Goal: Task Accomplishment & Management: Complete application form

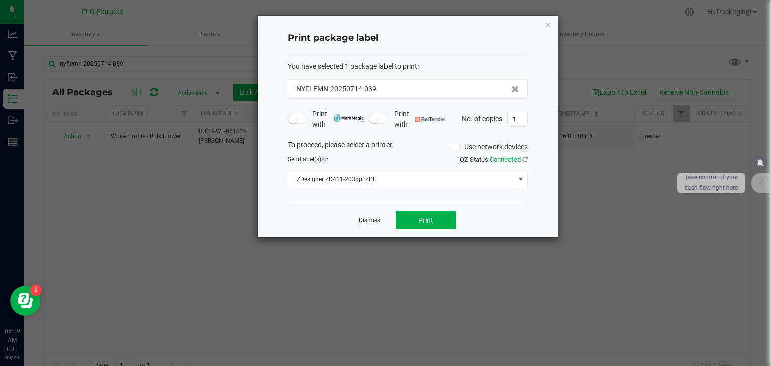
click at [363, 219] on link "Dismiss" at bounding box center [370, 220] width 22 height 9
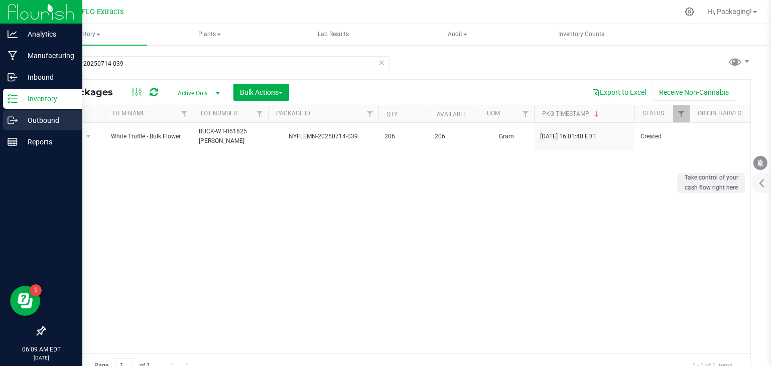
click at [47, 121] on p "Outbound" at bounding box center [48, 120] width 60 height 12
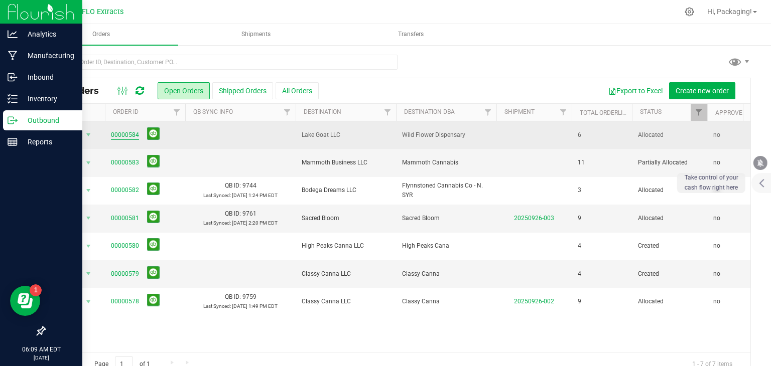
click at [122, 135] on link "00000584" at bounding box center [125, 136] width 28 height 10
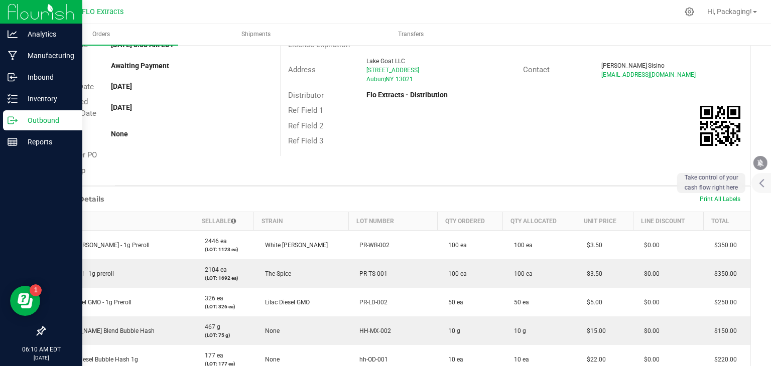
scroll to position [98, 0]
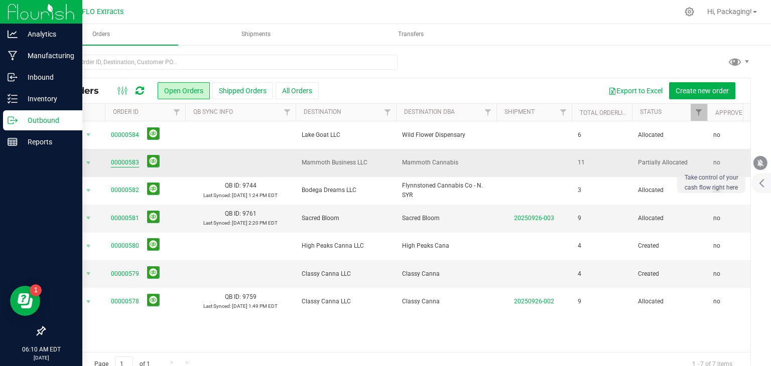
click at [119, 161] on link "00000583" at bounding box center [125, 163] width 28 height 10
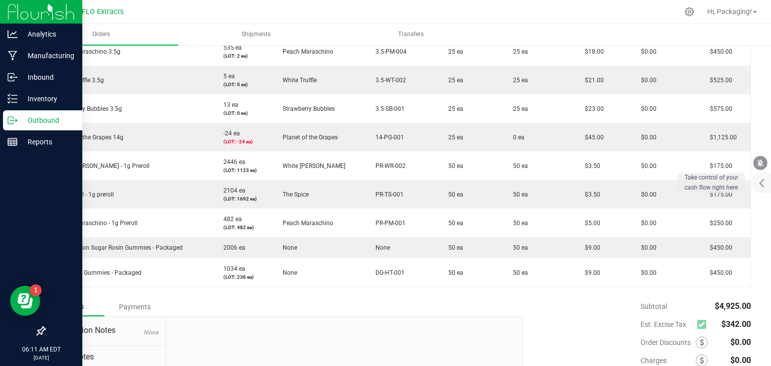
scroll to position [353, 0]
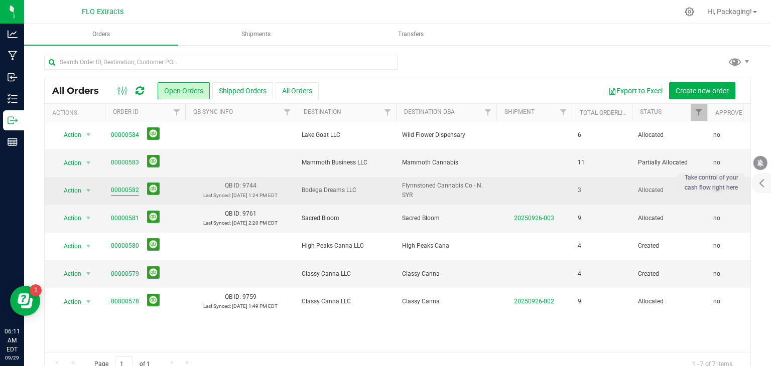
click at [130, 190] on link "00000582" at bounding box center [125, 191] width 28 height 10
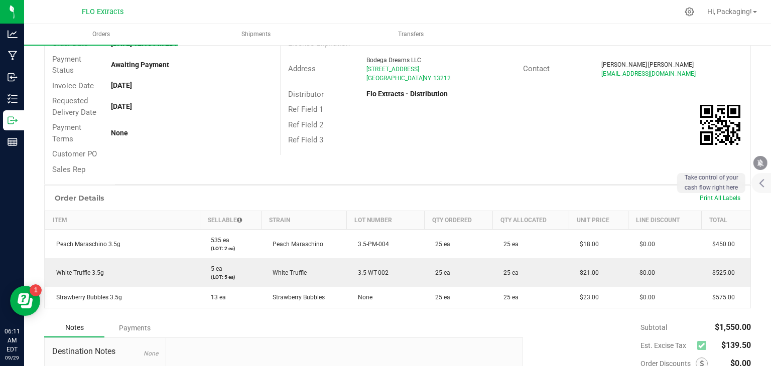
scroll to position [115, 0]
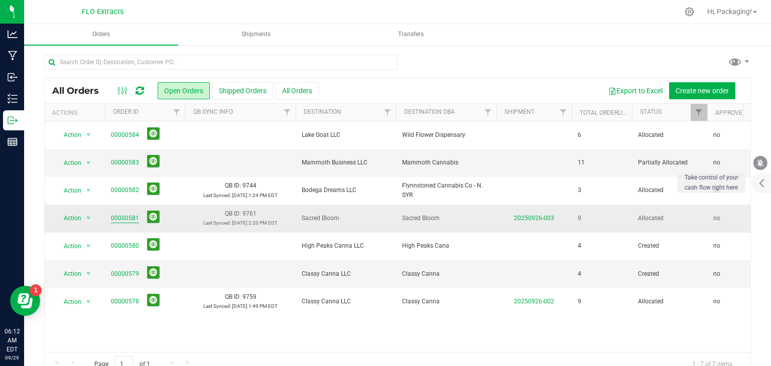
click at [126, 217] on link "00000581" at bounding box center [125, 219] width 28 height 10
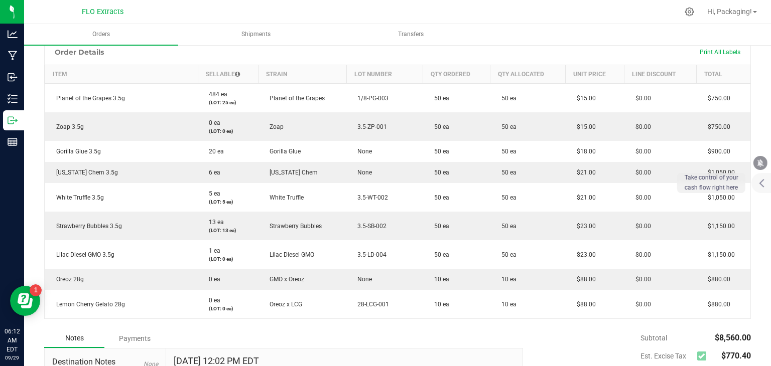
scroll to position [251, 0]
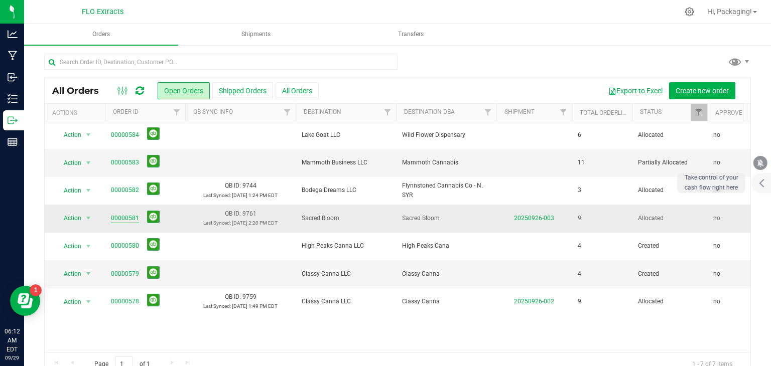
click at [126, 219] on link "00000581" at bounding box center [125, 219] width 28 height 10
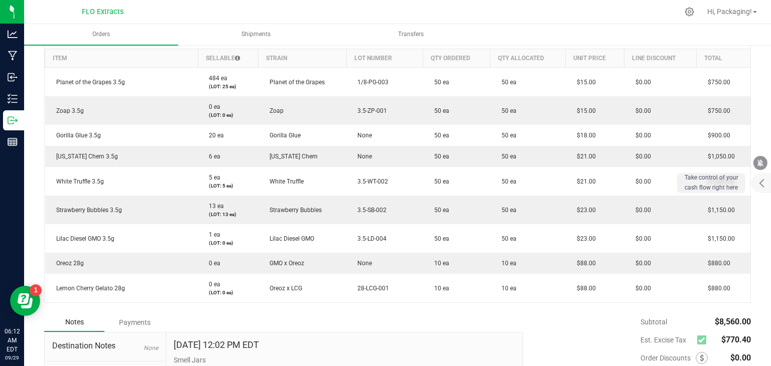
scroll to position [265, 0]
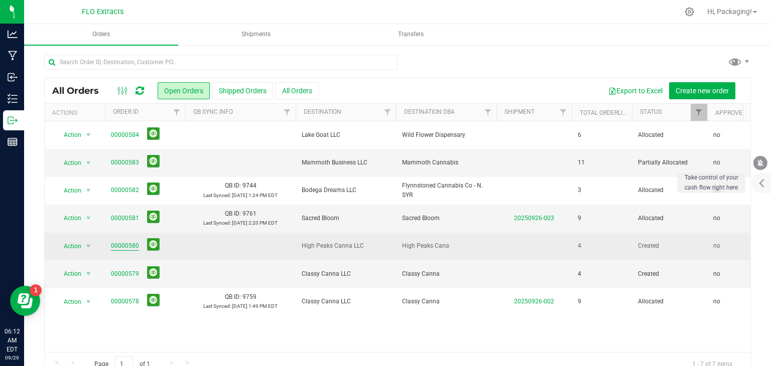
click at [118, 248] on link "00000580" at bounding box center [125, 246] width 28 height 10
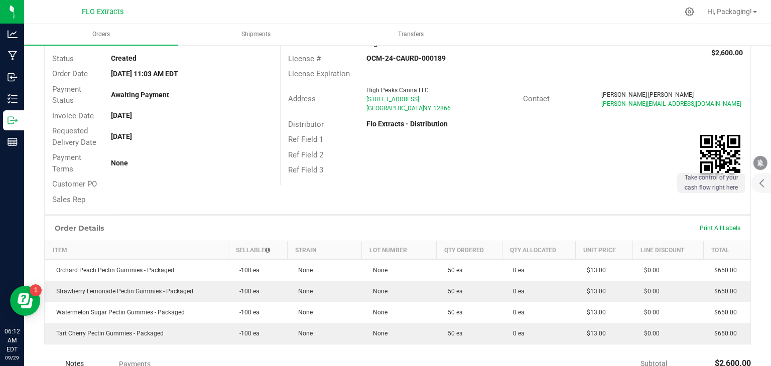
scroll to position [73, 0]
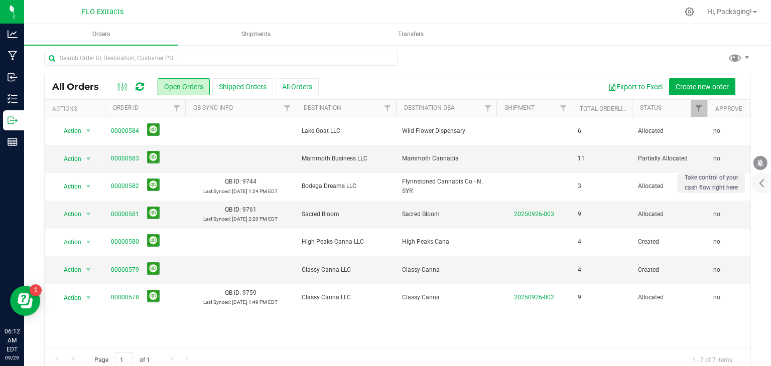
scroll to position [5, 0]
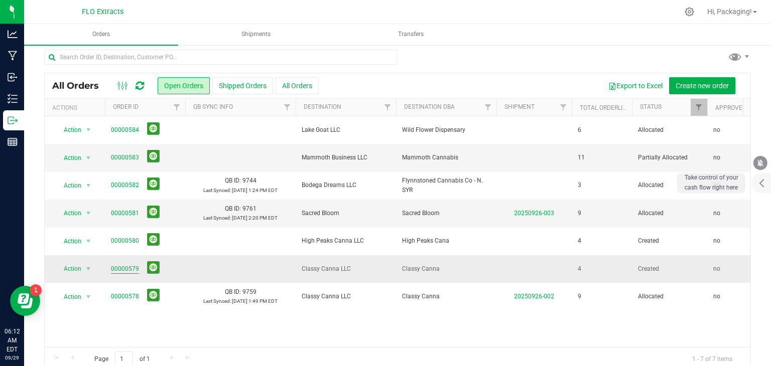
click at [121, 267] on link "00000579" at bounding box center [125, 270] width 28 height 10
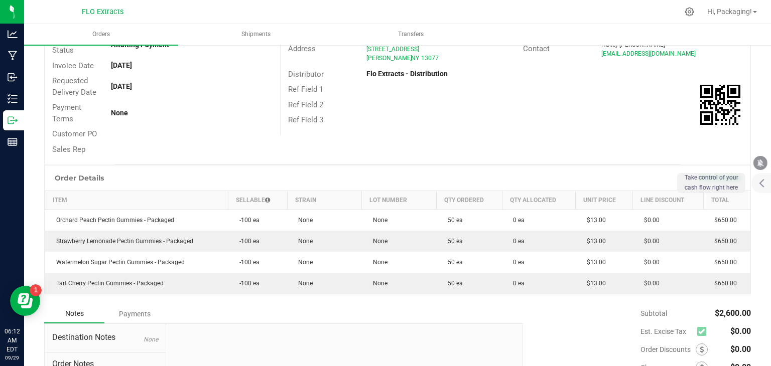
scroll to position [124, 0]
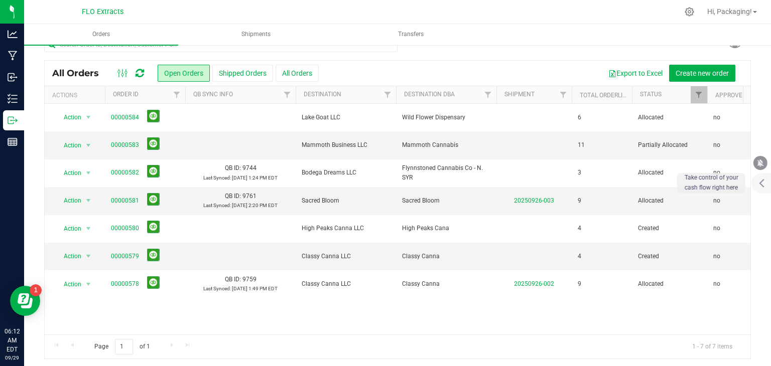
scroll to position [20, 0]
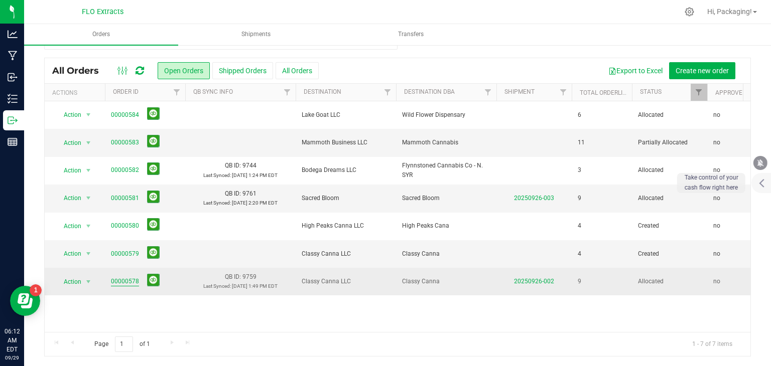
click at [128, 279] on link "00000578" at bounding box center [125, 282] width 28 height 10
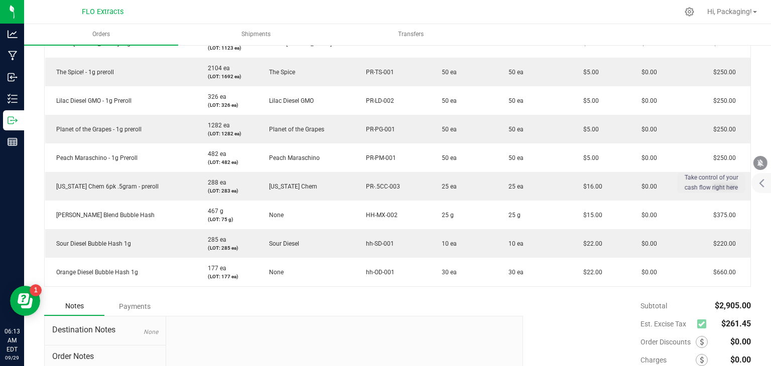
scroll to position [306, 0]
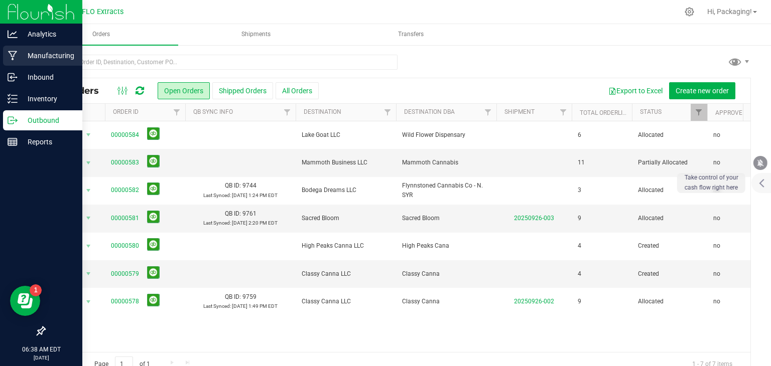
click at [42, 58] on p "Manufacturing" at bounding box center [48, 56] width 60 height 12
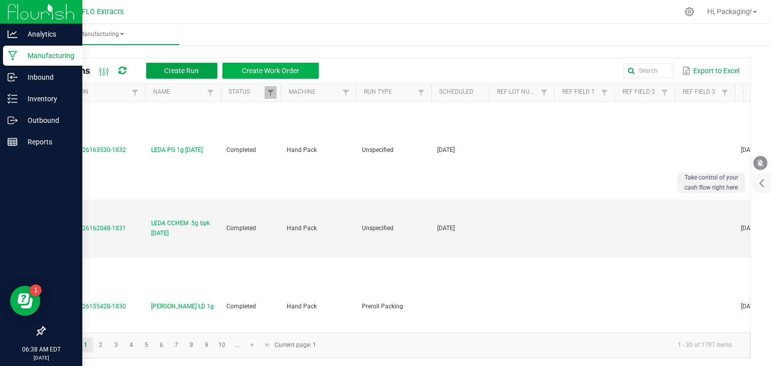
click at [184, 67] on span "Create Run" at bounding box center [181, 71] width 35 height 8
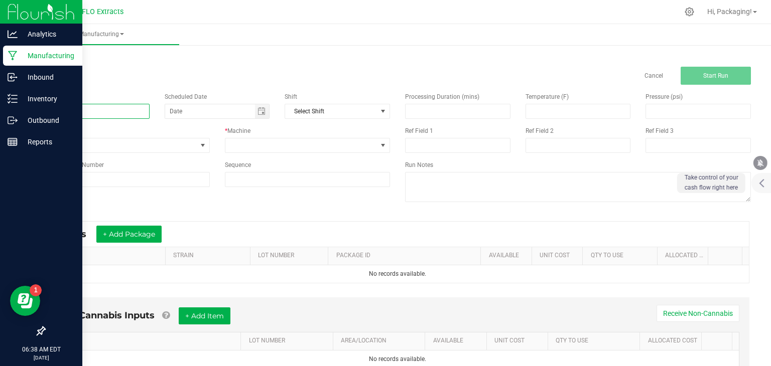
click at [87, 109] on input at bounding box center [96, 111] width 105 height 15
click at [259, 115] on span "Toggle calendar" at bounding box center [262, 111] width 8 height 8
type input "LEDA SB 2pk [DATE]"
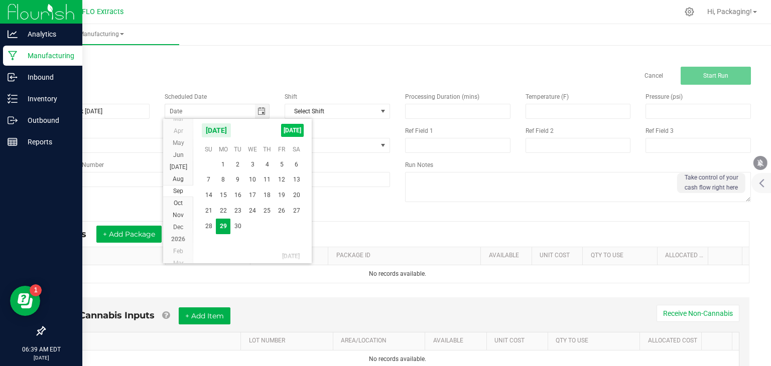
click at [291, 130] on span "[DATE]" at bounding box center [292, 130] width 23 height 13
type input "[DATE]"
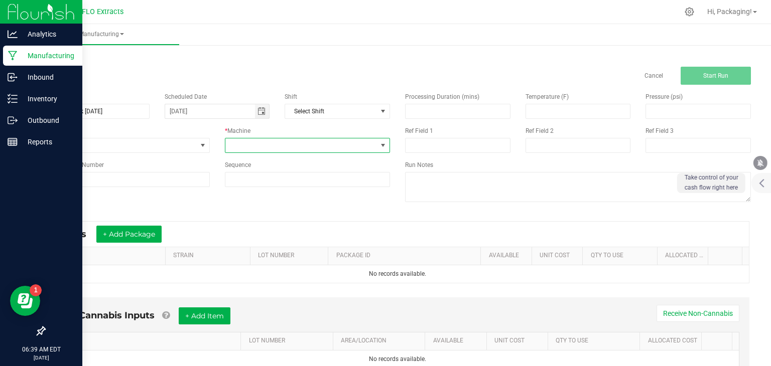
click at [382, 144] on span at bounding box center [383, 146] width 8 height 8
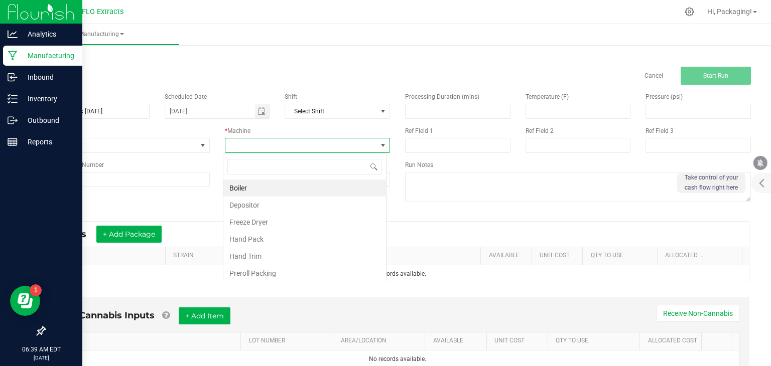
scroll to position [15, 163]
click at [294, 242] on li "Hand Pack" at bounding box center [304, 239] width 163 height 17
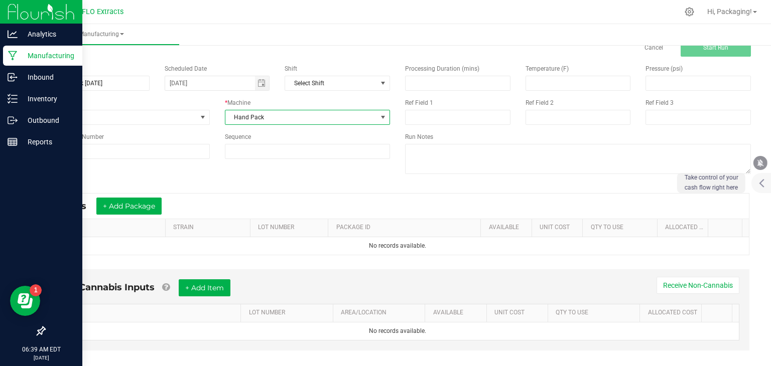
scroll to position [30, 0]
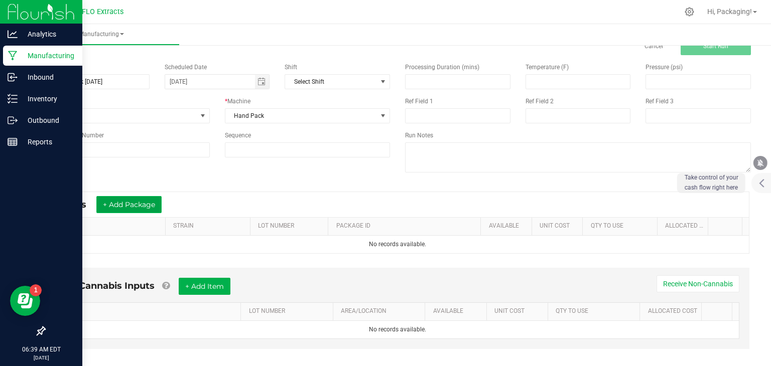
click at [116, 205] on button "+ Add Package" at bounding box center [128, 204] width 65 height 17
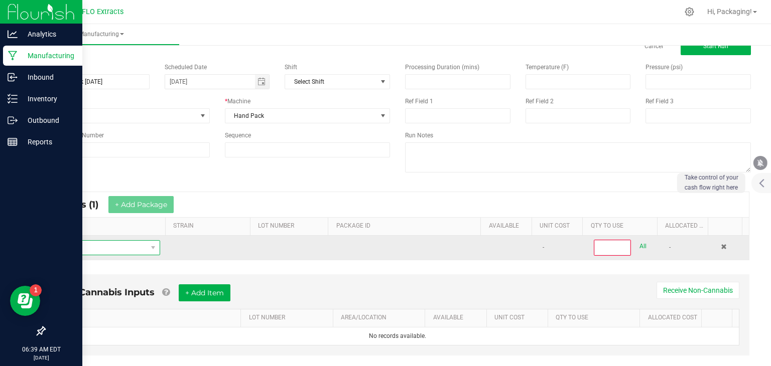
click at [96, 245] on span "NO DATA FOUND" at bounding box center [100, 248] width 94 height 14
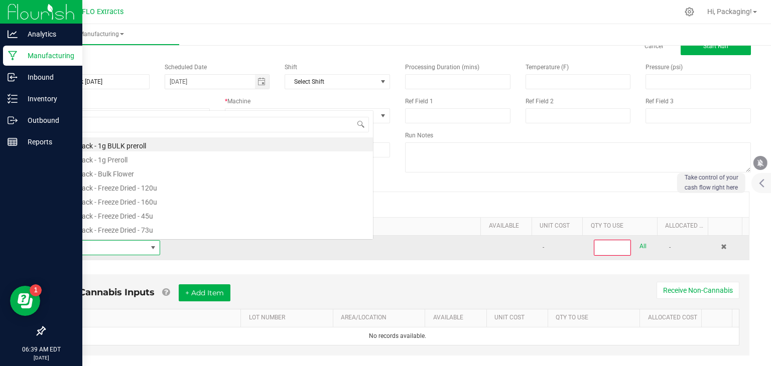
scroll to position [15, 104]
type input "SATI"
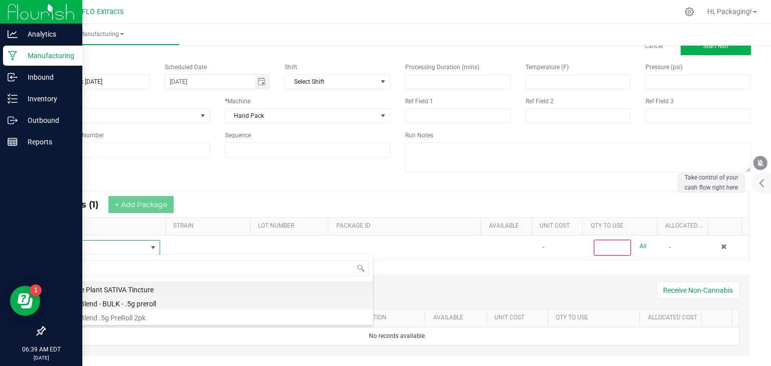
click at [110, 302] on li "Sativa Blend - BULK - .5g preroll" at bounding box center [213, 303] width 320 height 14
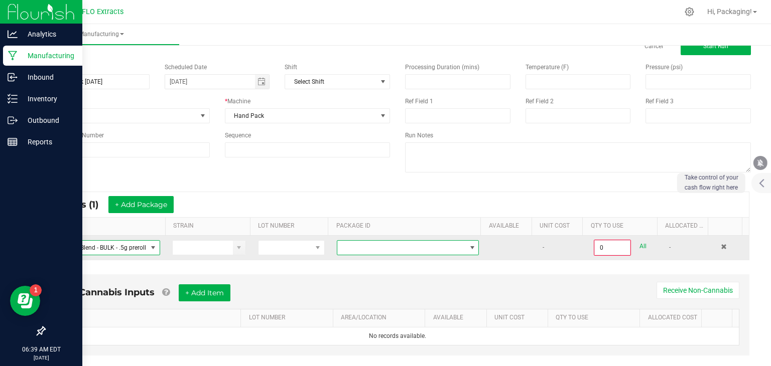
click at [468, 248] on span at bounding box center [472, 248] width 8 height 8
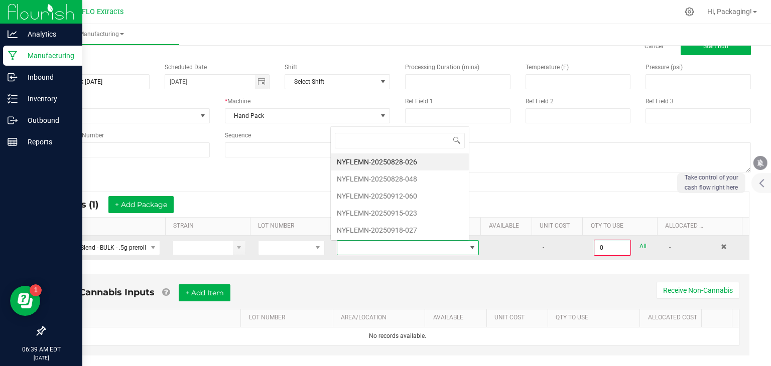
scroll to position [15, 137]
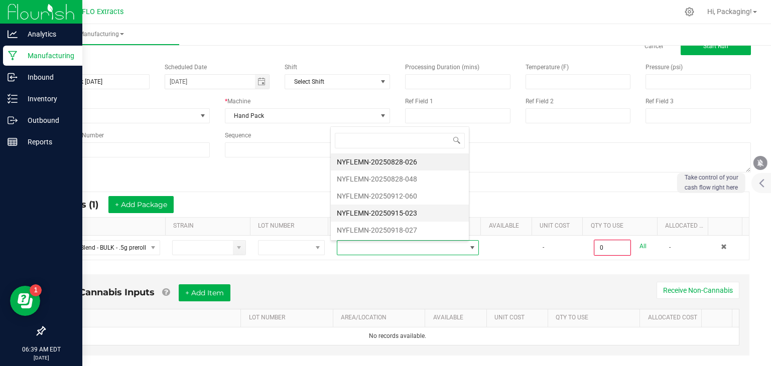
click at [434, 214] on li "NYFLEMN-20250915-023" at bounding box center [400, 213] width 138 height 17
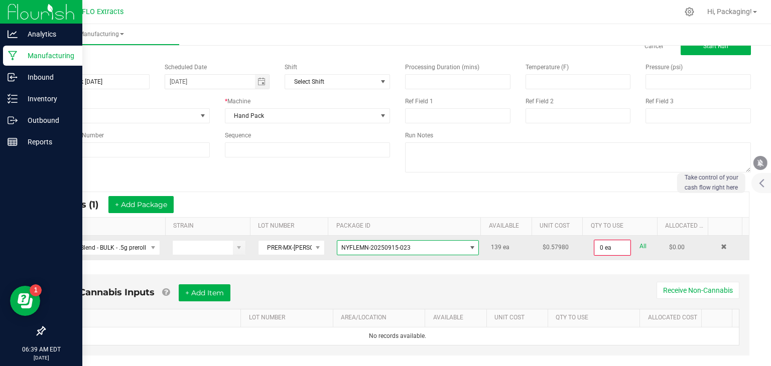
click at [640, 244] on link "All" at bounding box center [643, 247] width 7 height 14
type input "139 ea"
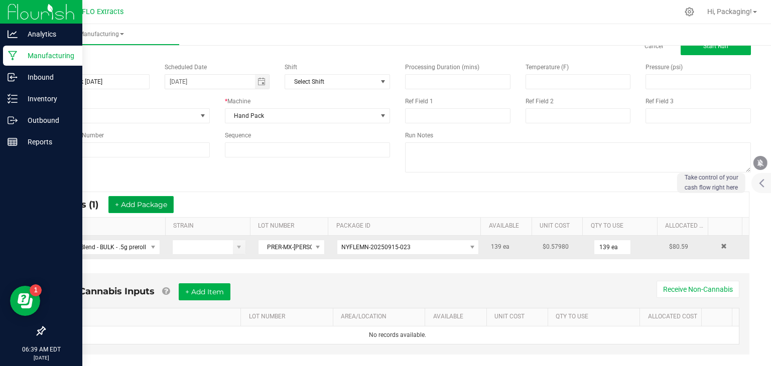
click at [167, 205] on button "+ Add Package" at bounding box center [140, 204] width 65 height 17
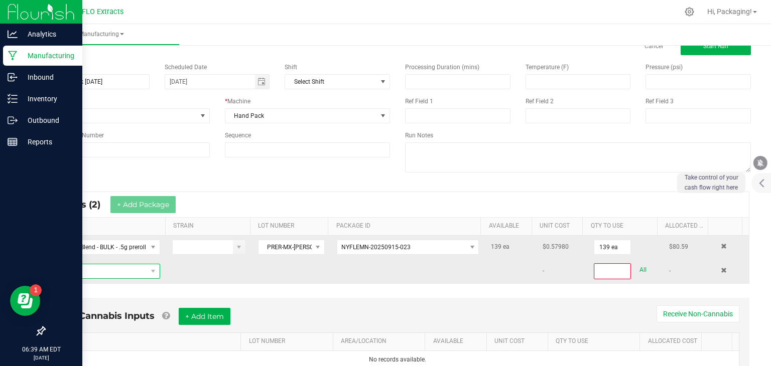
click at [113, 267] on span "NO DATA FOUND" at bounding box center [100, 272] width 94 height 14
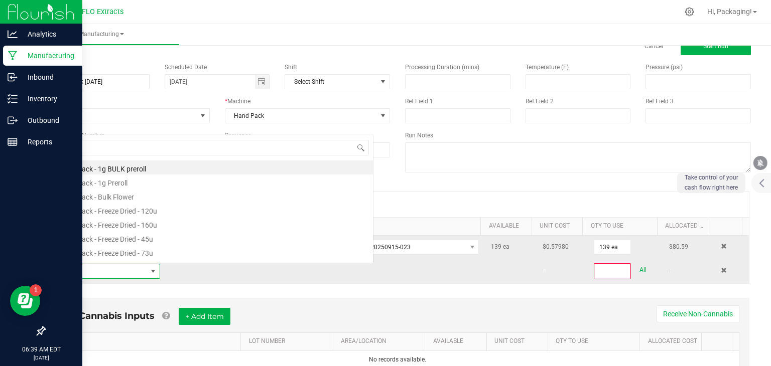
scroll to position [15, 104]
type input "SATIV"
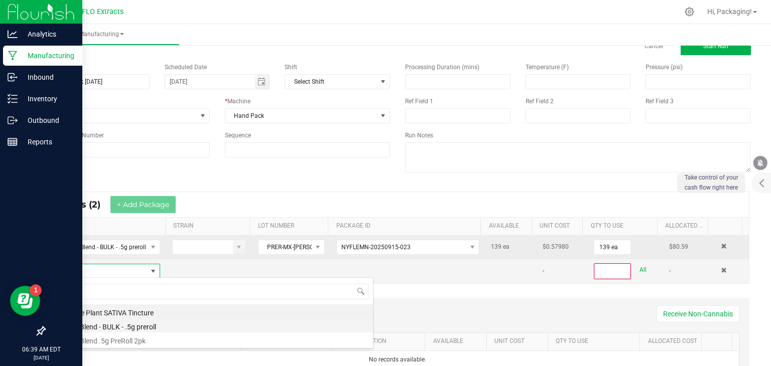
click at [125, 326] on li "Sativa Blend - BULK - .5g preroll" at bounding box center [213, 326] width 320 height 14
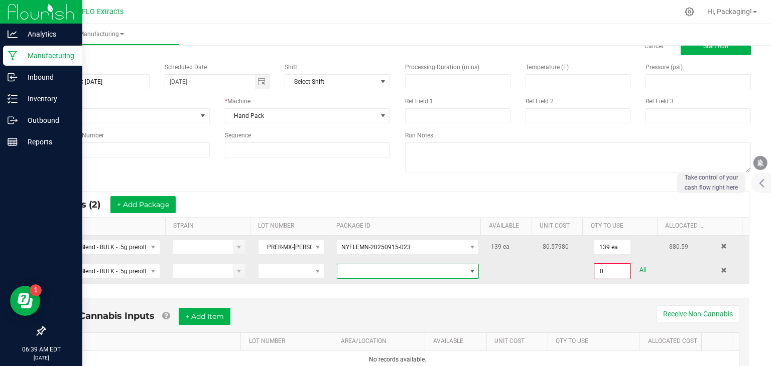
click at [468, 270] on span at bounding box center [472, 272] width 8 height 8
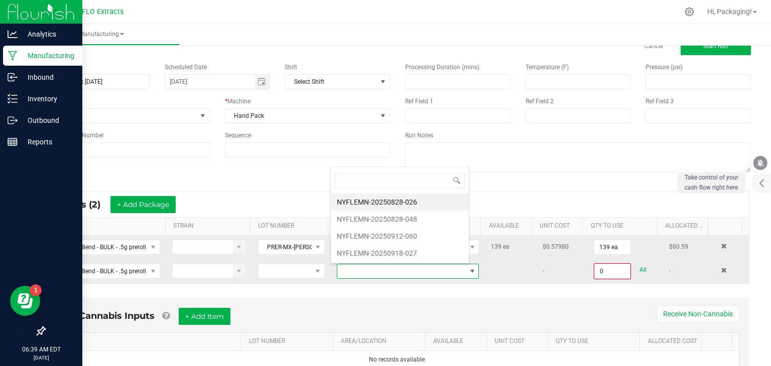
scroll to position [15, 137]
click at [429, 252] on li "NYFLEMN-20250918-027" at bounding box center [400, 253] width 138 height 17
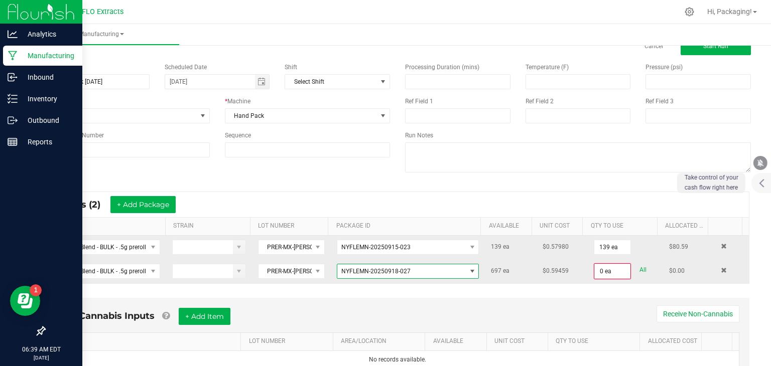
click at [640, 269] on link "All" at bounding box center [643, 271] width 7 height 14
type input "697 ea"
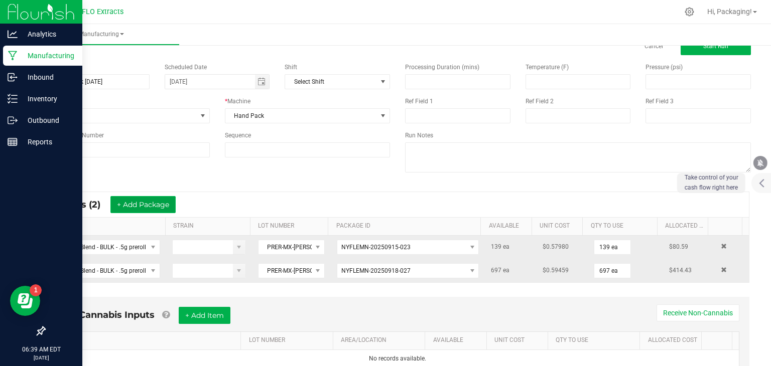
click at [156, 205] on button "+ Add Package" at bounding box center [142, 204] width 65 height 17
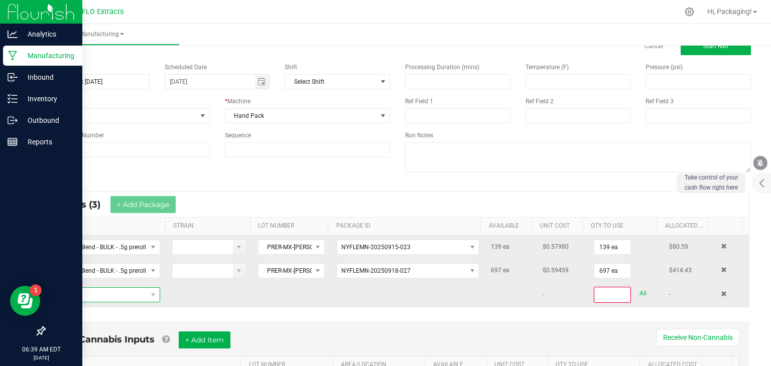
click at [102, 292] on span "NO DATA FOUND" at bounding box center [100, 295] width 94 height 14
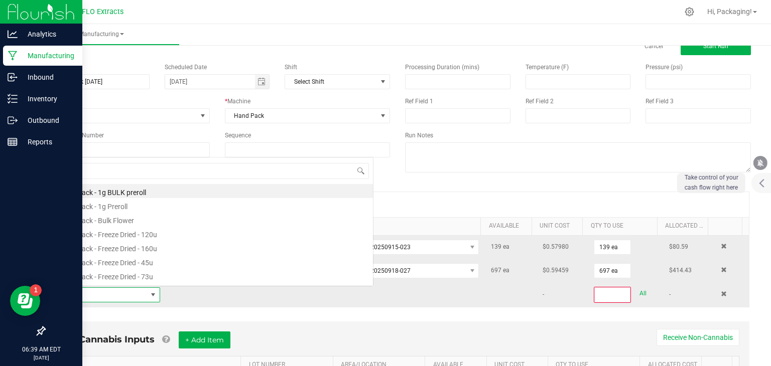
scroll to position [15, 104]
type input "SATIV"
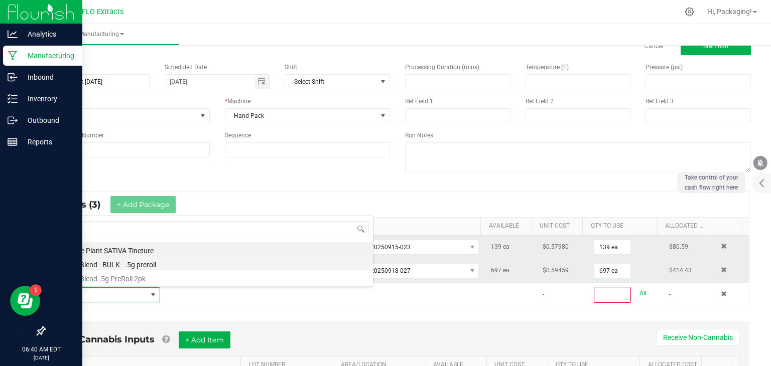
click at [114, 264] on li "Sativa Blend - BULK - .5g preroll" at bounding box center [213, 264] width 320 height 14
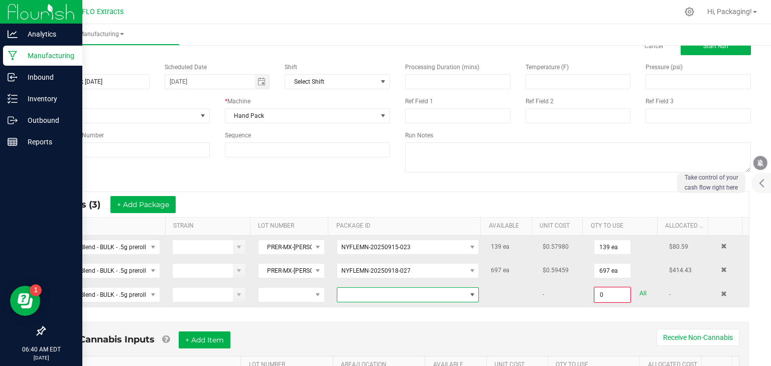
click at [468, 292] on span at bounding box center [472, 295] width 8 height 8
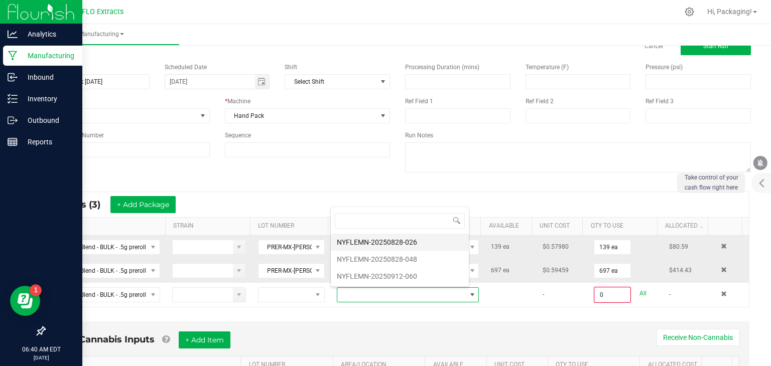
click at [419, 243] on li "NYFLEMN-20250828-026" at bounding box center [400, 242] width 138 height 17
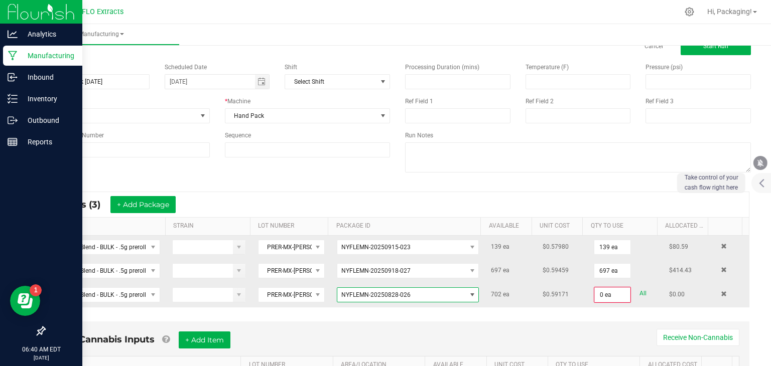
click at [640, 290] on link "All" at bounding box center [643, 294] width 7 height 14
type input "702 ea"
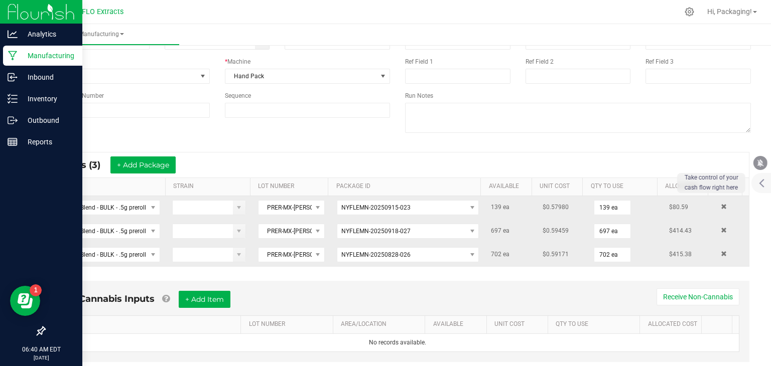
scroll to position [92, 0]
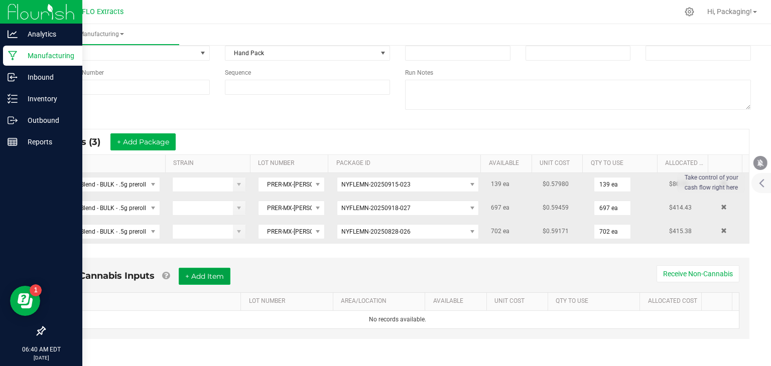
click at [222, 271] on button "+ Add Item" at bounding box center [205, 276] width 52 height 17
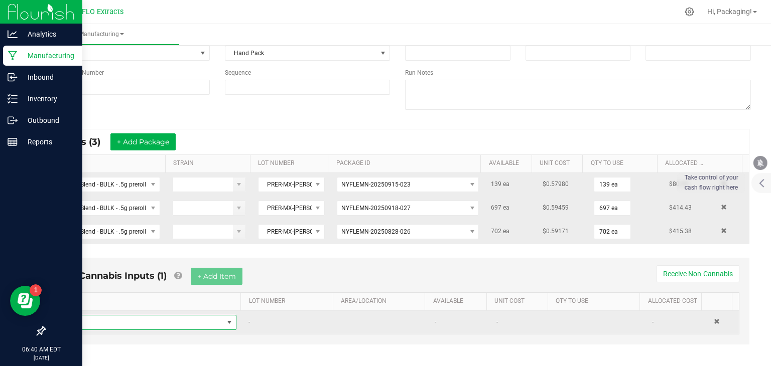
click at [101, 323] on span "NO DATA FOUND" at bounding box center [143, 323] width 161 height 14
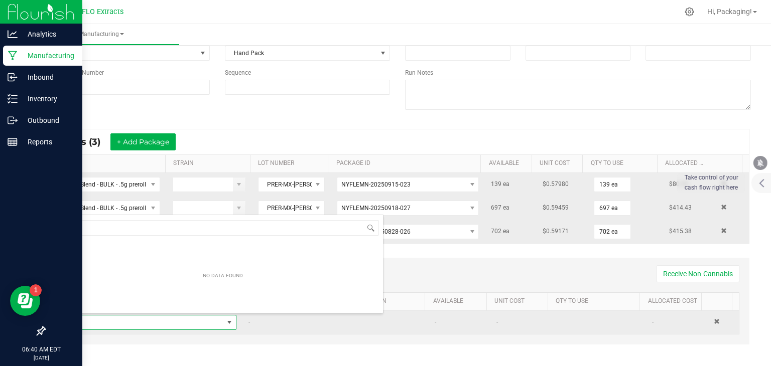
scroll to position [15, 168]
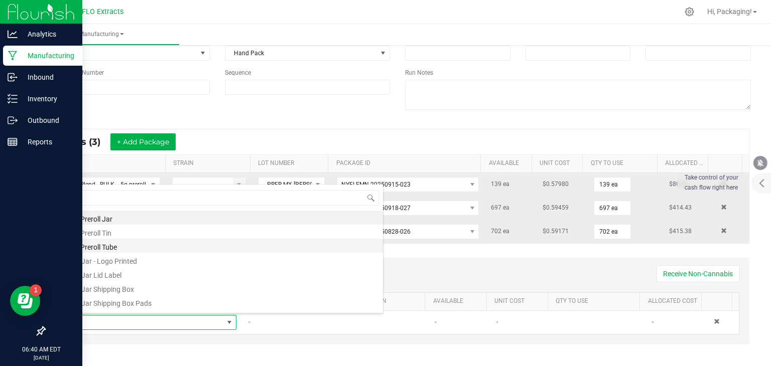
click at [114, 248] on li ".5g Preroll Tube" at bounding box center [223, 246] width 320 height 14
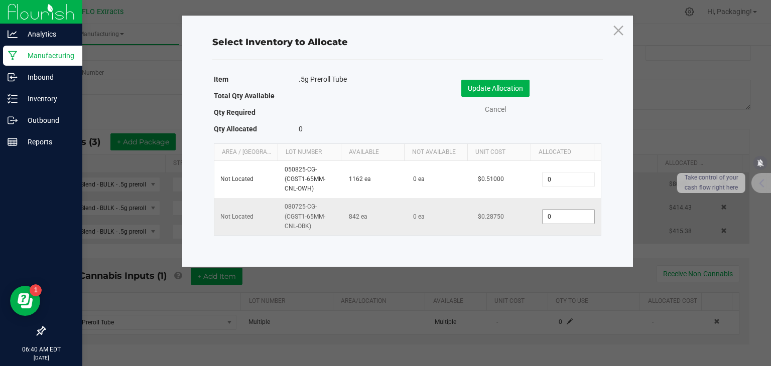
click at [563, 213] on input "0" at bounding box center [568, 217] width 51 height 14
type input "769"
click at [520, 90] on button "Update Allocation" at bounding box center [495, 88] width 68 height 17
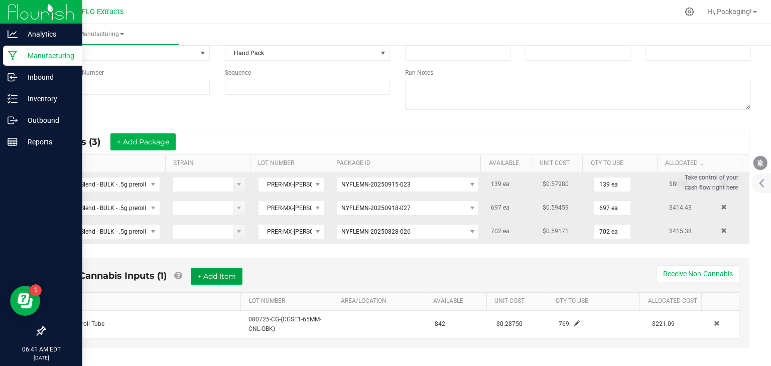
click at [229, 271] on button "+ Add Item" at bounding box center [217, 276] width 52 height 17
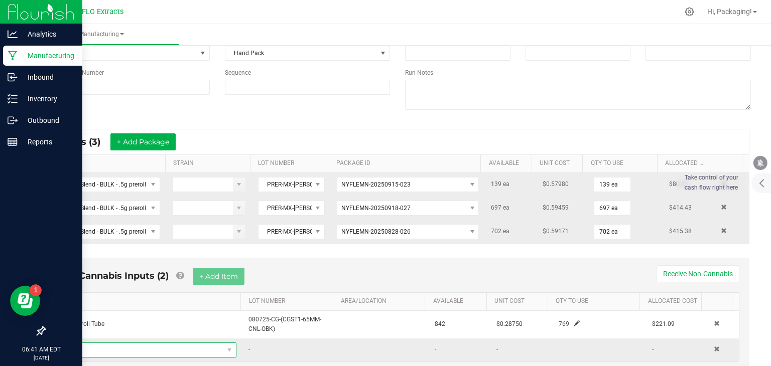
click at [154, 347] on span "NO DATA FOUND" at bounding box center [143, 350] width 161 height 14
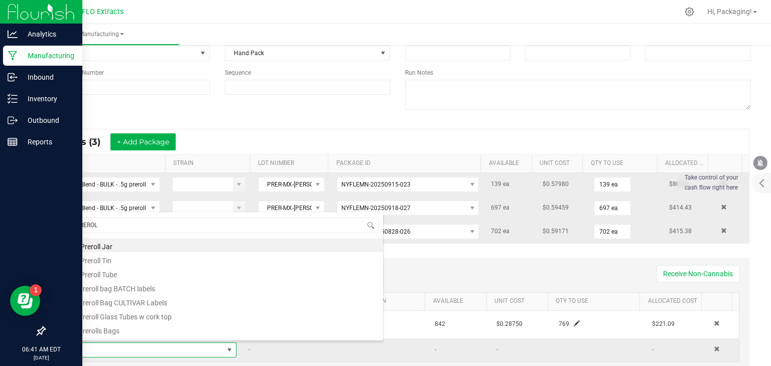
type input "PREROLL"
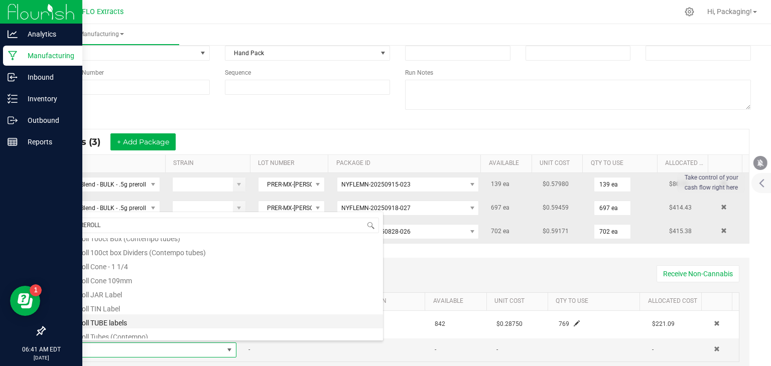
scroll to position [139, 0]
click at [154, 319] on li "Preroll TUBE labels" at bounding box center [223, 318] width 320 height 14
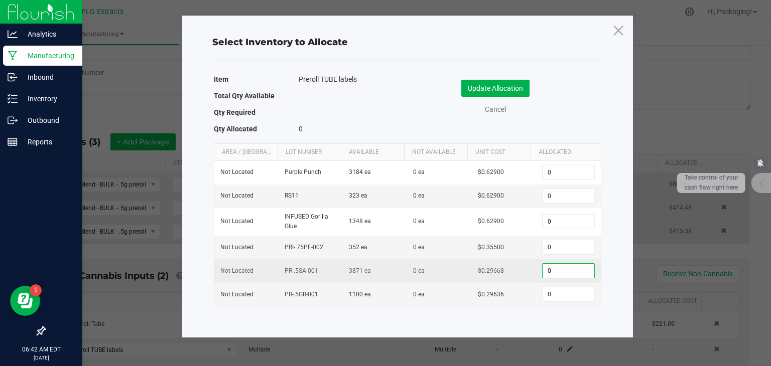
click at [552, 267] on input "0" at bounding box center [568, 271] width 51 height 14
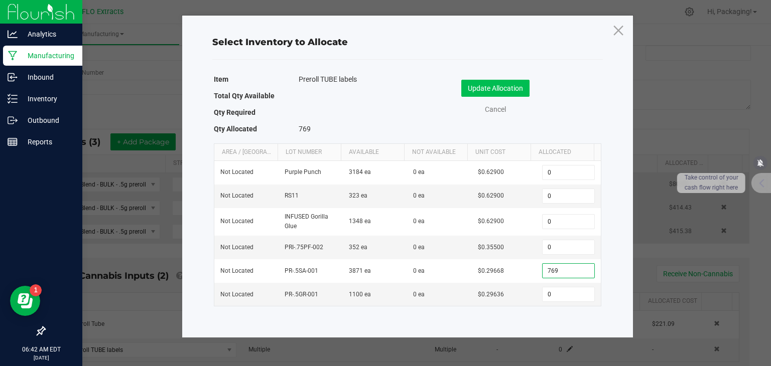
type input "769"
click at [515, 91] on button "Update Allocation" at bounding box center [495, 88] width 68 height 17
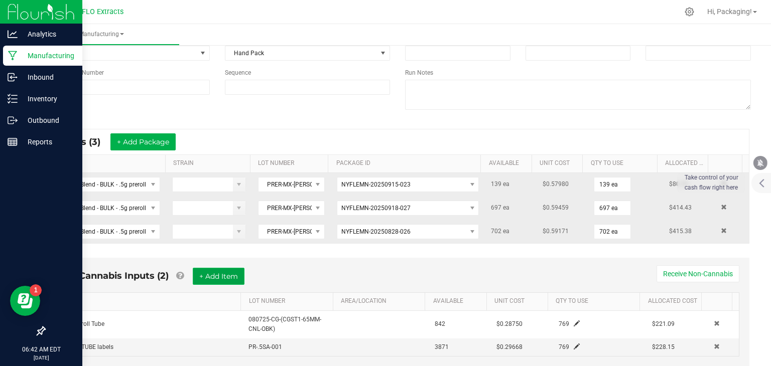
click at [233, 275] on button "+ Add Item" at bounding box center [219, 276] width 52 height 17
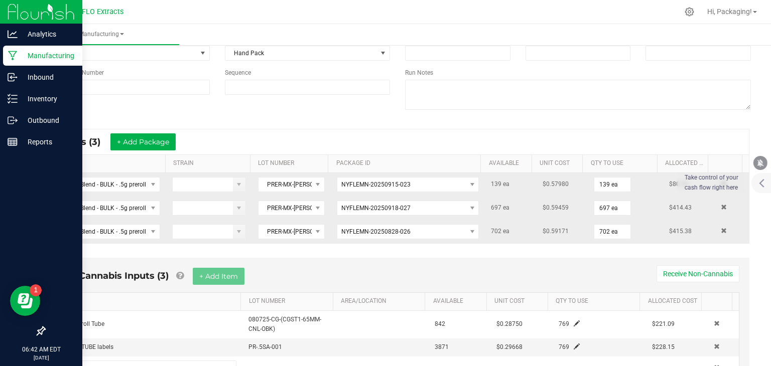
scroll to position [143, 0]
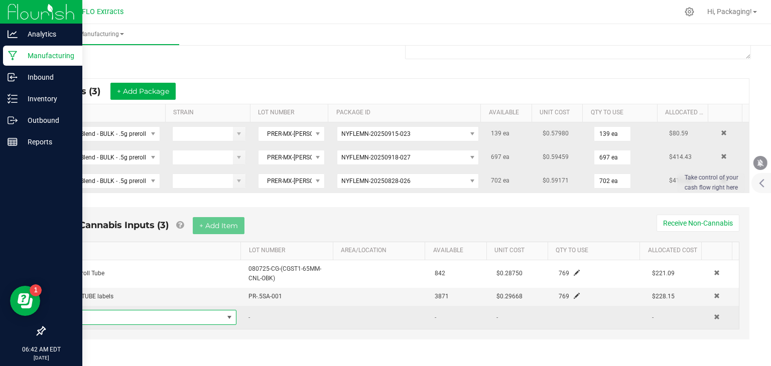
click at [145, 318] on span "NO DATA FOUND" at bounding box center [143, 318] width 161 height 14
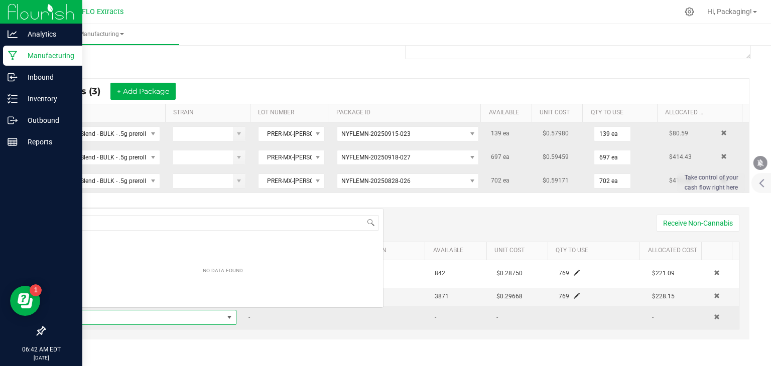
click at [145, 318] on span "NO DATA FOUND" at bounding box center [143, 318] width 161 height 14
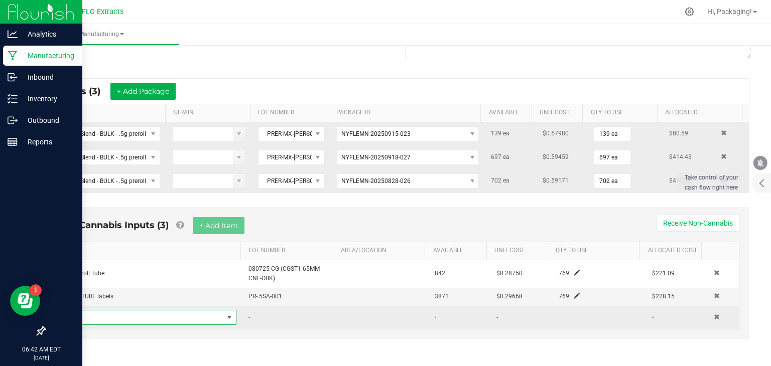
click at [145, 318] on span at bounding box center [143, 318] width 161 height 14
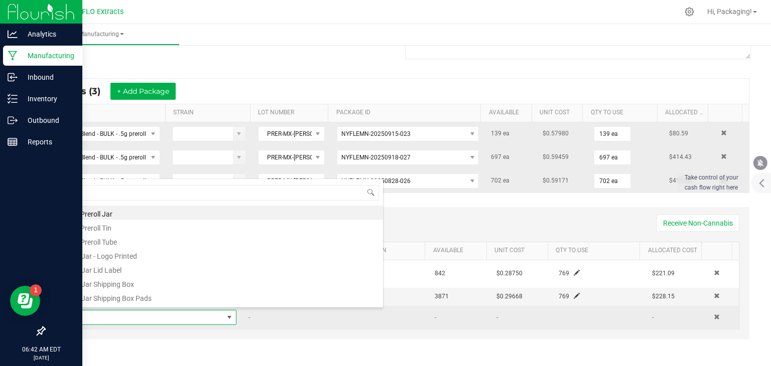
scroll to position [15, 168]
type input "50"
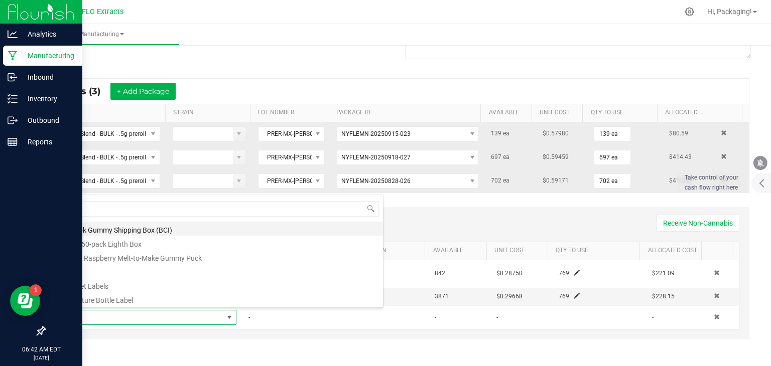
click at [164, 230] on li "50-pk Gummy Shipping Box (BCI)" at bounding box center [223, 229] width 320 height 14
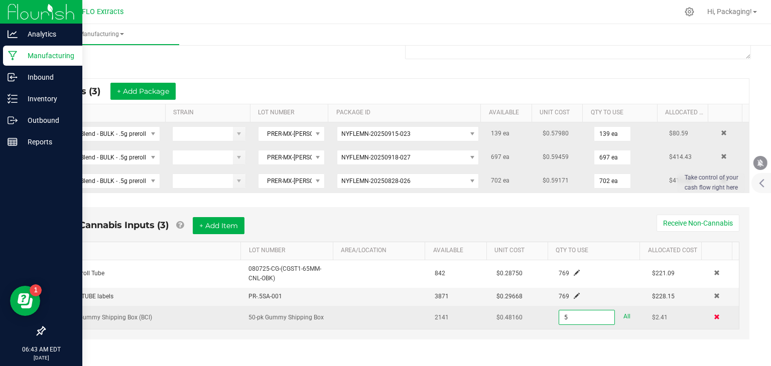
type input "5 ea"
click at [714, 314] on span at bounding box center [717, 317] width 6 height 6
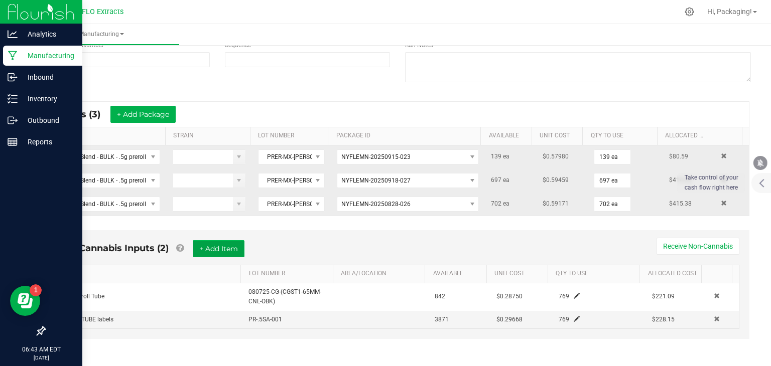
click at [221, 248] on button "+ Add Item" at bounding box center [219, 248] width 52 height 17
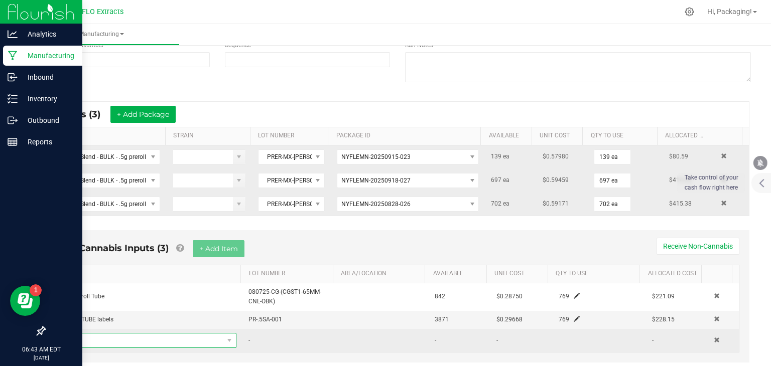
click at [124, 335] on span "NO DATA FOUND" at bounding box center [143, 341] width 161 height 14
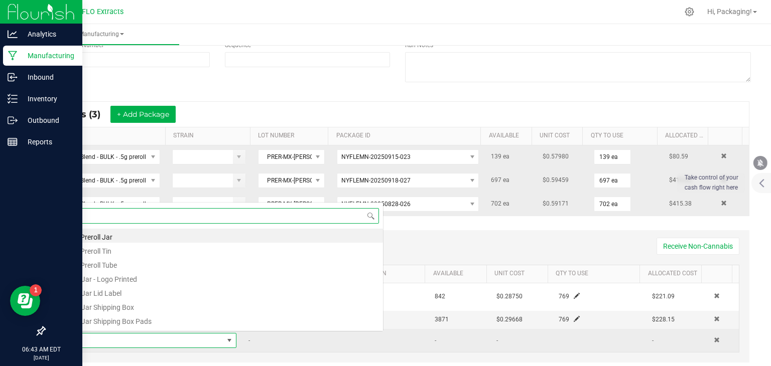
scroll to position [15, 168]
type input "50"
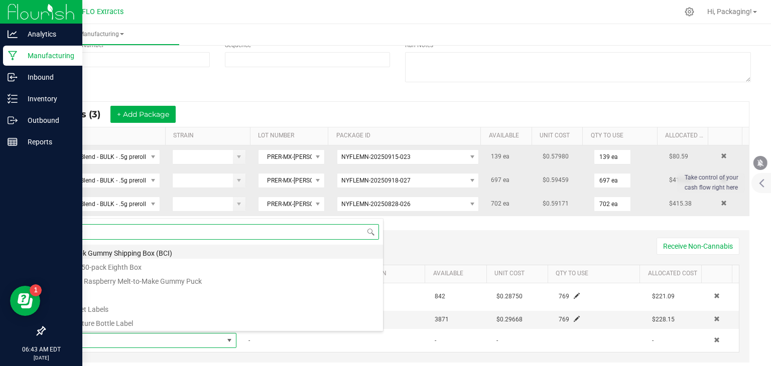
click at [140, 252] on li "50-pk Gummy Shipping Box (BCI)" at bounding box center [223, 252] width 320 height 14
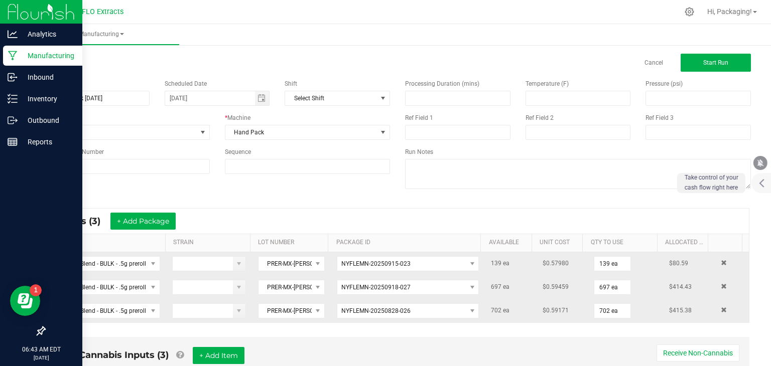
scroll to position [0, 0]
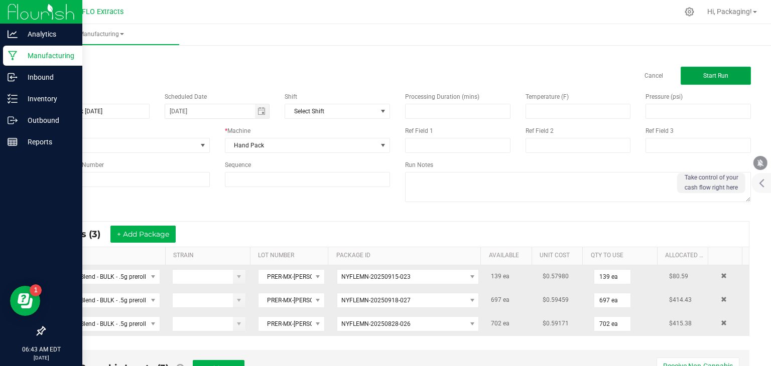
type input "5 ea"
click at [703, 74] on span "Start Run" at bounding box center [715, 75] width 25 height 7
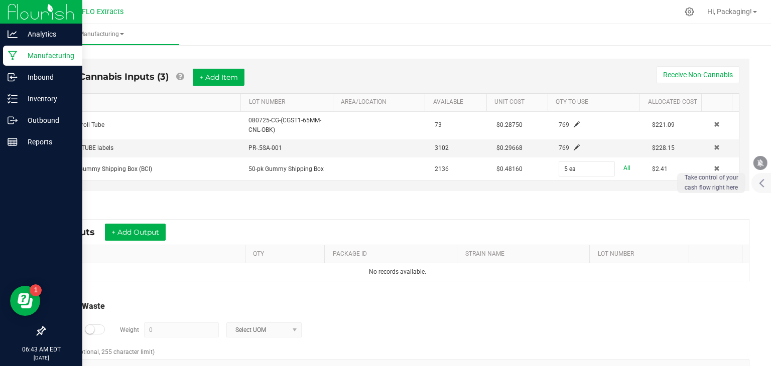
scroll to position [328, 0]
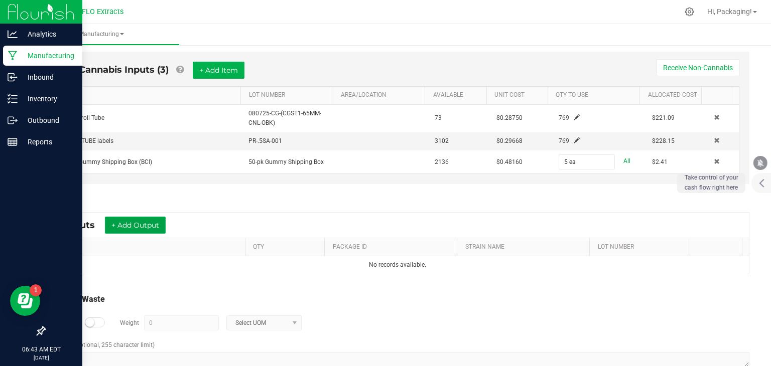
click at [155, 219] on button "+ Add Output" at bounding box center [135, 225] width 61 height 17
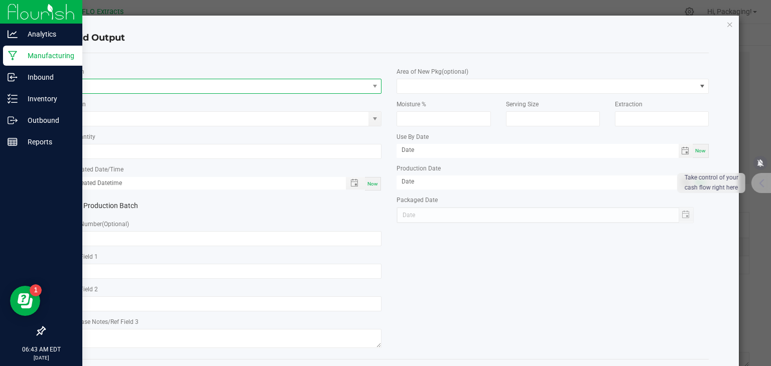
click at [100, 87] on span "NO DATA FOUND" at bounding box center [219, 86] width 299 height 14
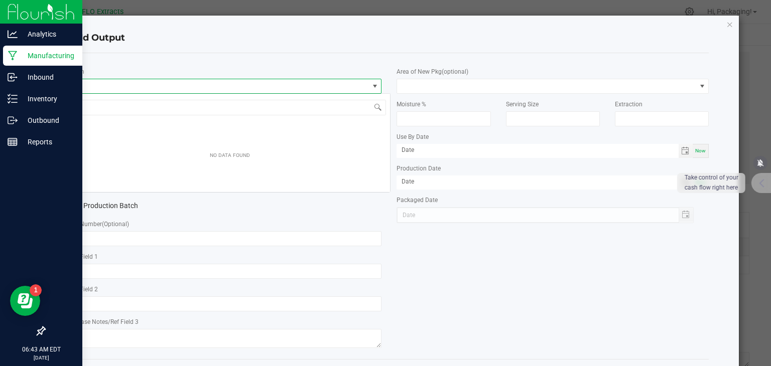
scroll to position [15, 309]
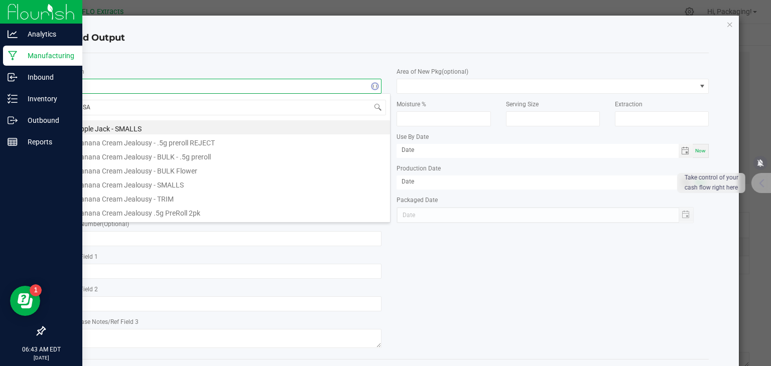
type input "SAT"
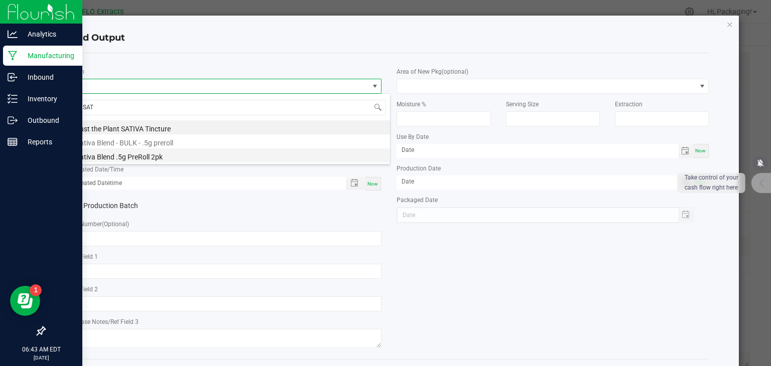
click at [126, 157] on li "Sativa Blend .5g PreRoll 2pk" at bounding box center [230, 156] width 320 height 14
type input "0 ea"
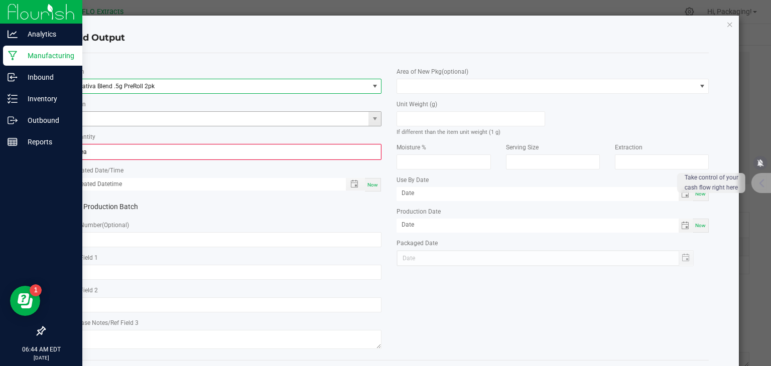
click at [133, 120] on input at bounding box center [219, 119] width 299 height 14
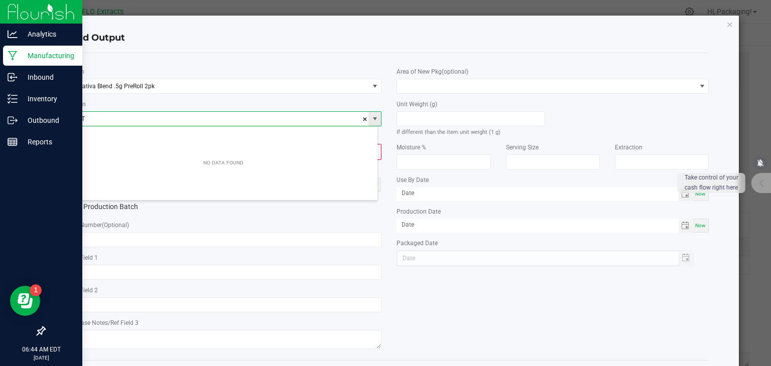
click at [371, 117] on span at bounding box center [375, 119] width 8 height 8
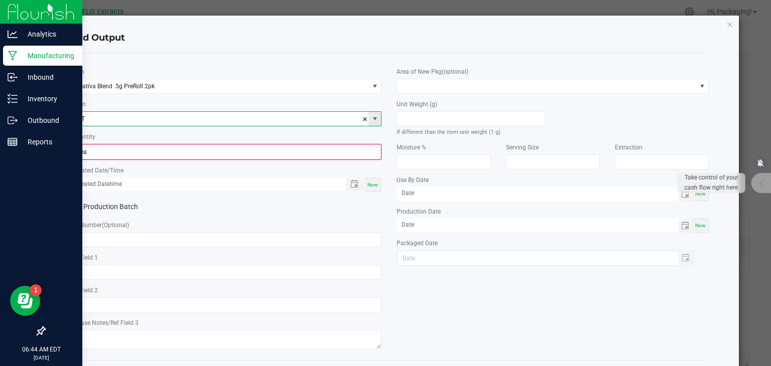
click at [125, 118] on input "SAT" at bounding box center [219, 119] width 299 height 14
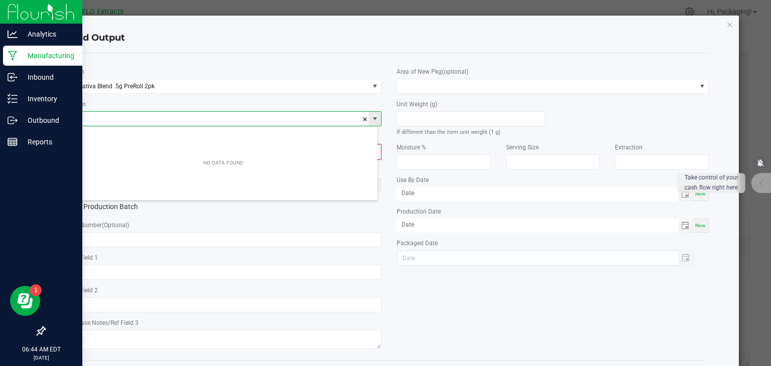
type input "S"
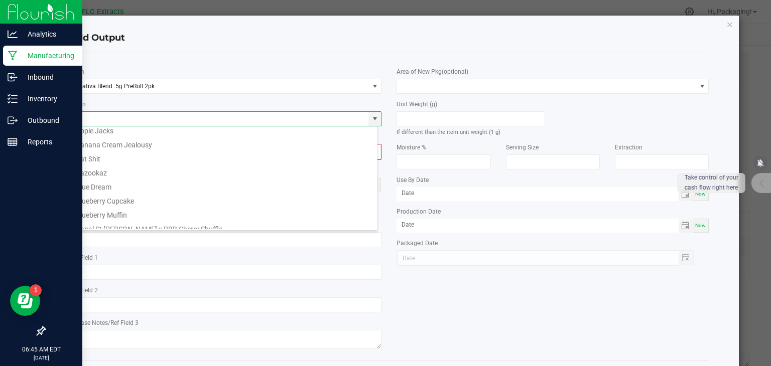
scroll to position [0, 0]
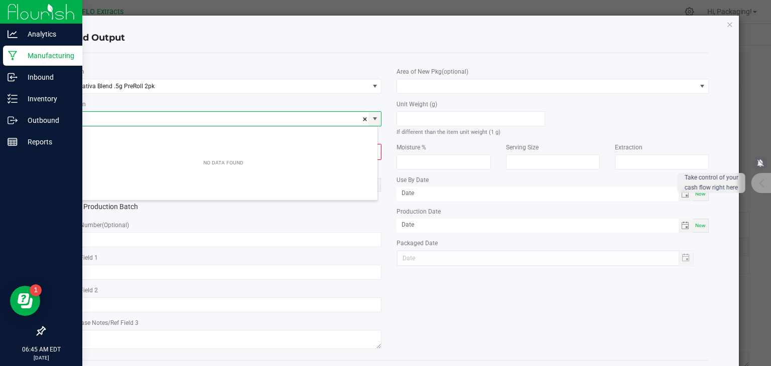
type input "m"
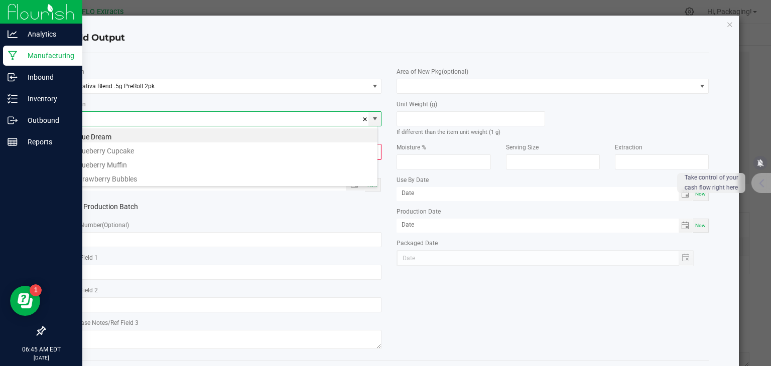
type input "b"
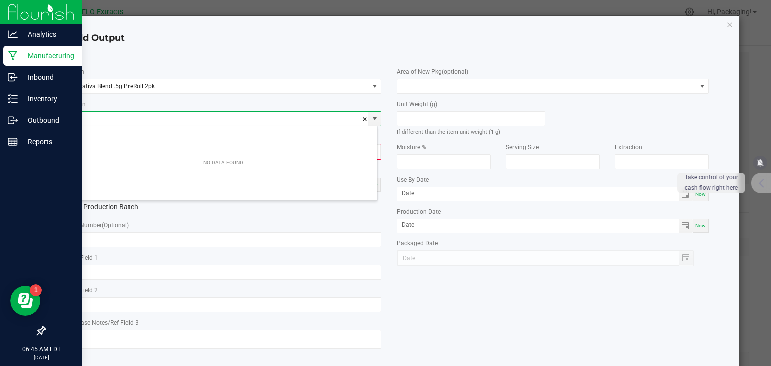
type input "m"
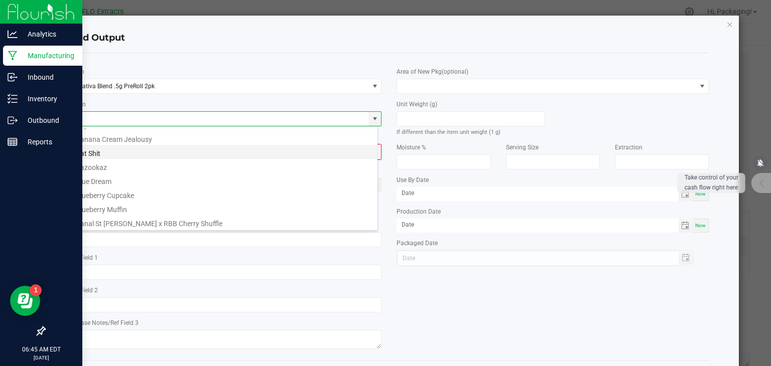
scroll to position [12, 0]
click at [49, 147] on div "Add Output * Item Sativa Blend .5g PreRoll 2pk Strain * Quantity 0 ea * Created…" at bounding box center [390, 206] width 700 height 380
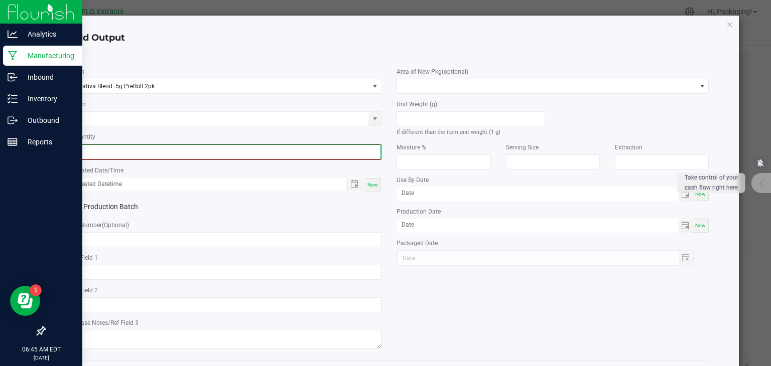
click at [143, 155] on input "0" at bounding box center [226, 152] width 310 height 14
type input "769 ea"
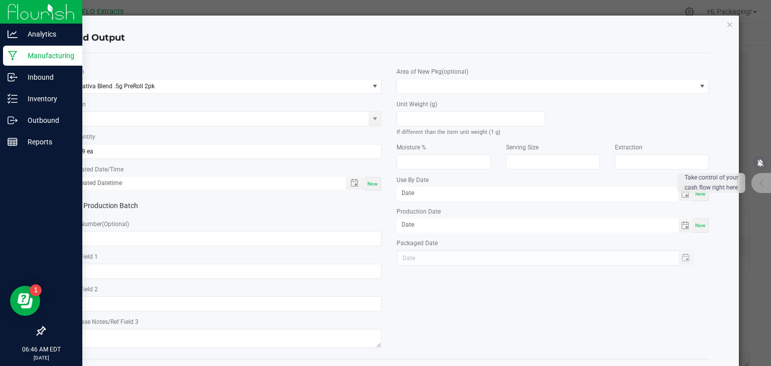
click at [371, 183] on span "Now" at bounding box center [372, 184] width 11 height 6
type input "[DATE] 6:46 AM"
type input "[DATE]"
click at [117, 237] on input "text" at bounding box center [226, 238] width 312 height 15
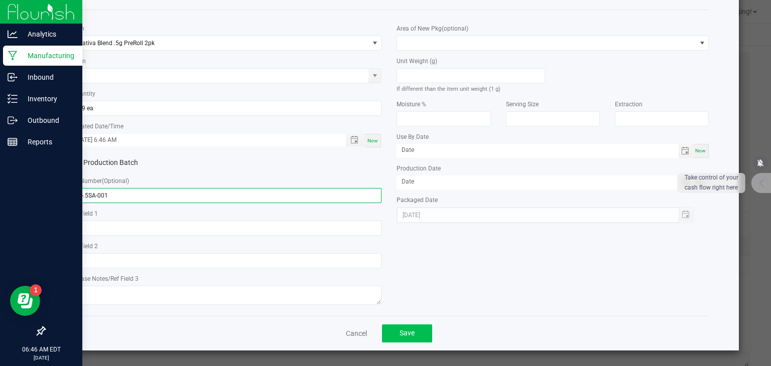
type input "PR-.5SA-001"
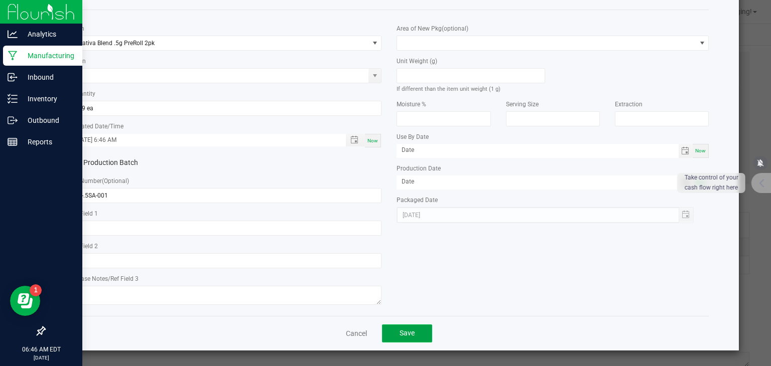
click at [418, 333] on button "Save" at bounding box center [407, 334] width 50 height 18
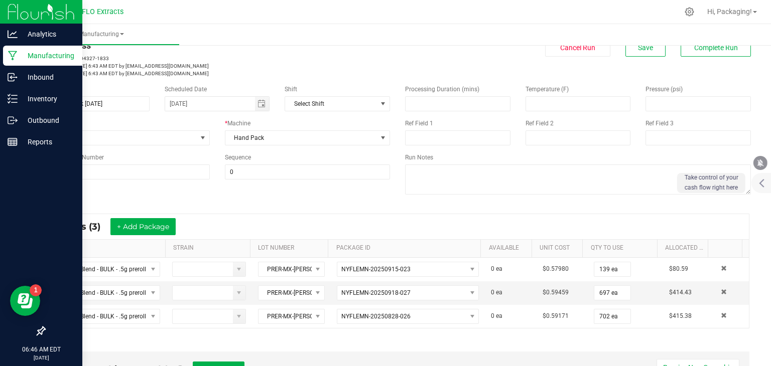
scroll to position [0, 0]
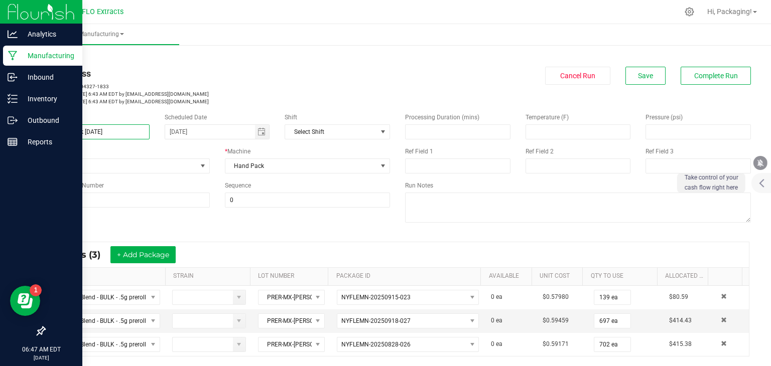
click at [72, 132] on input "LEDA SB 2pk [DATE]" at bounding box center [96, 132] width 105 height 15
type input "LEDA MX 2pk [DATE]"
click at [721, 73] on span "Complete Run" at bounding box center [716, 76] width 44 height 8
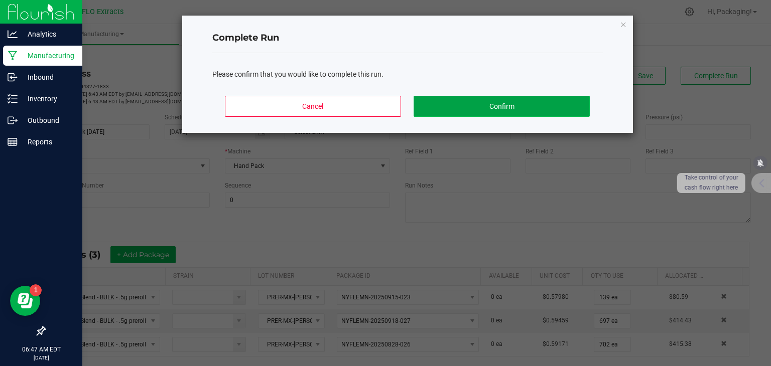
click at [579, 106] on button "Confirm" at bounding box center [502, 106] width 176 height 21
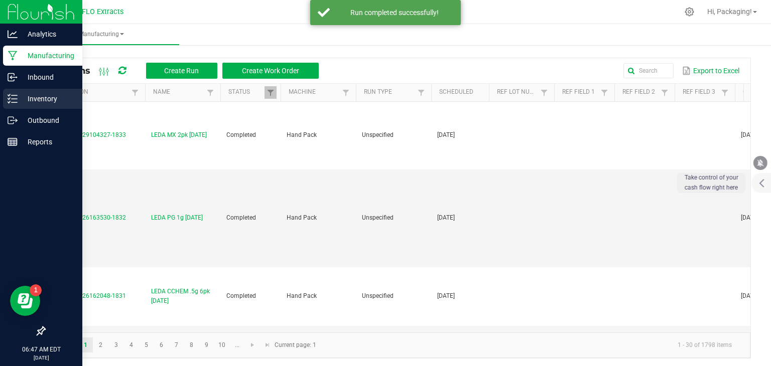
click at [46, 99] on p "Inventory" at bounding box center [48, 99] width 60 height 12
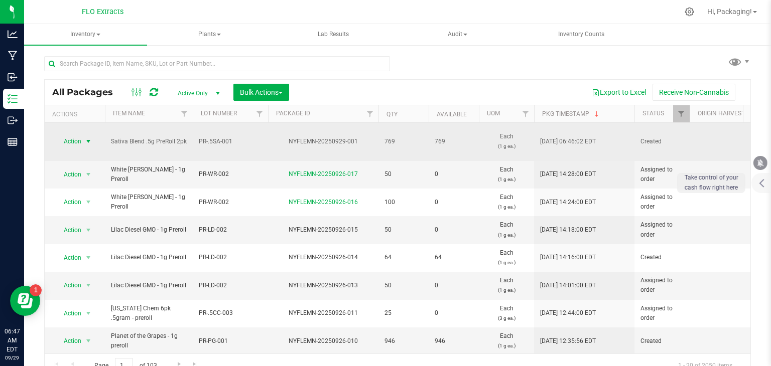
click at [90, 139] on span "select" at bounding box center [88, 142] width 8 height 8
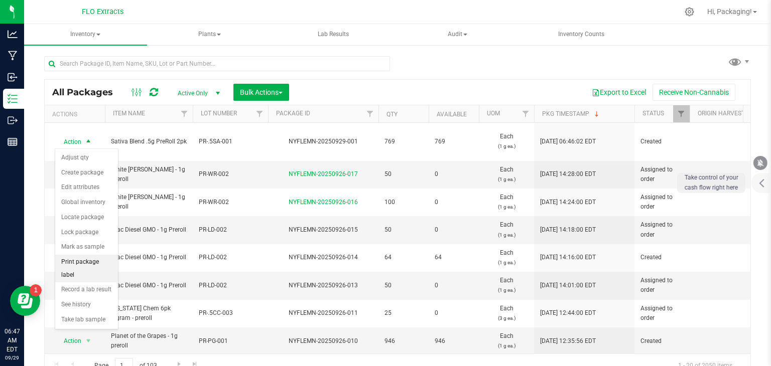
click at [86, 258] on li "Print package label" at bounding box center [86, 269] width 63 height 28
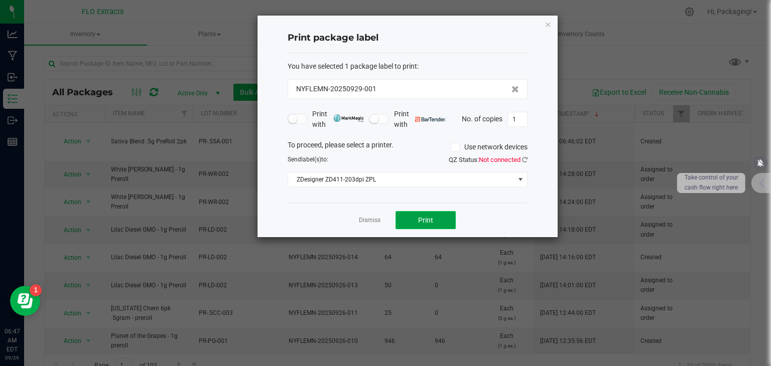
click at [423, 221] on span "Print" at bounding box center [425, 220] width 15 height 8
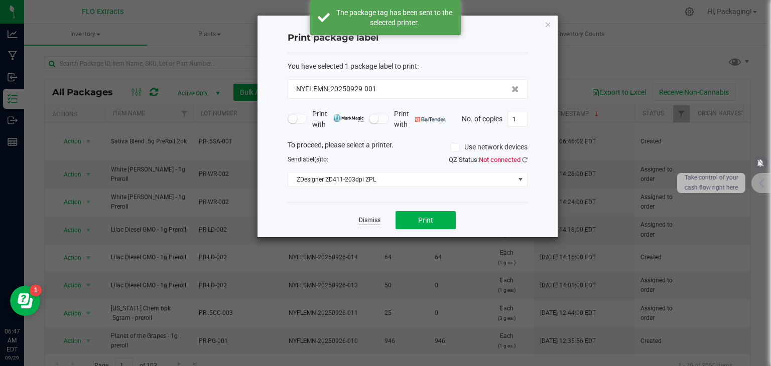
click at [367, 218] on link "Dismiss" at bounding box center [370, 220] width 22 height 9
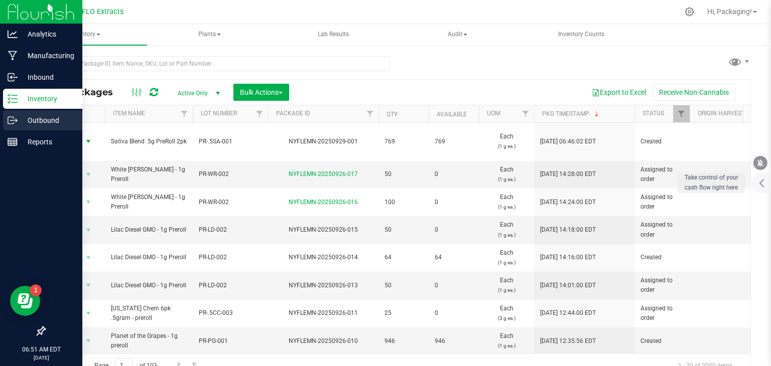
click at [39, 121] on p "Outbound" at bounding box center [48, 120] width 60 height 12
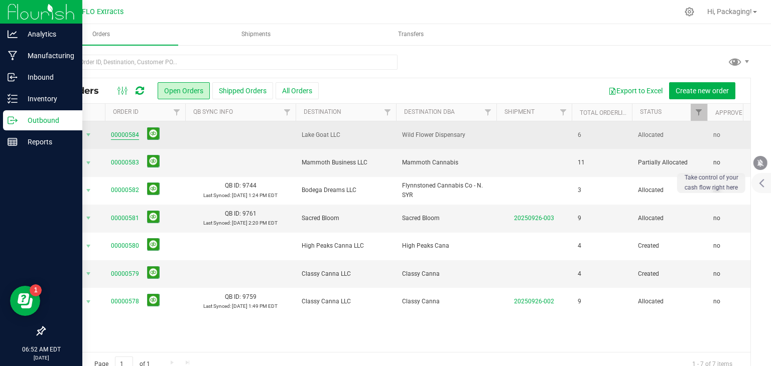
click at [120, 134] on link "00000584" at bounding box center [125, 136] width 28 height 10
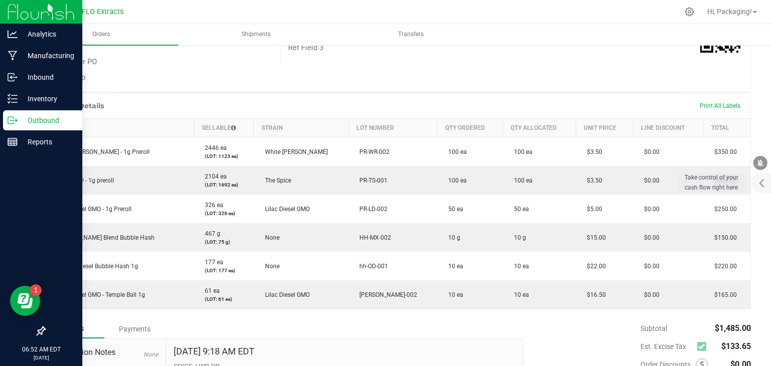
scroll to position [196, 0]
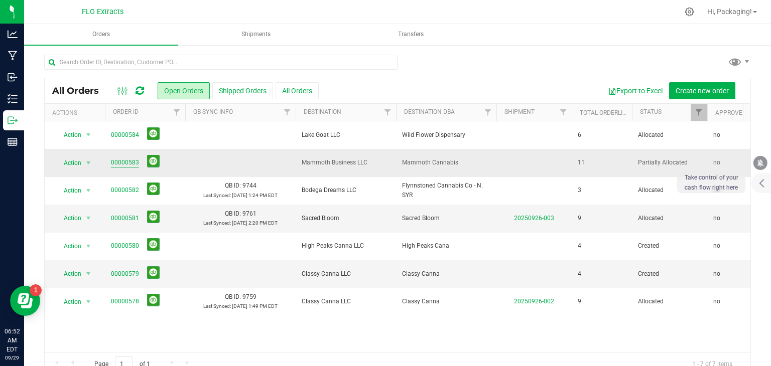
click at [126, 162] on link "00000583" at bounding box center [125, 163] width 28 height 10
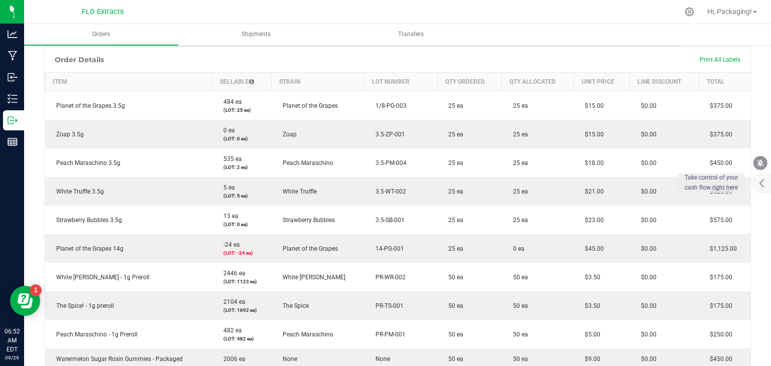
scroll to position [327, 0]
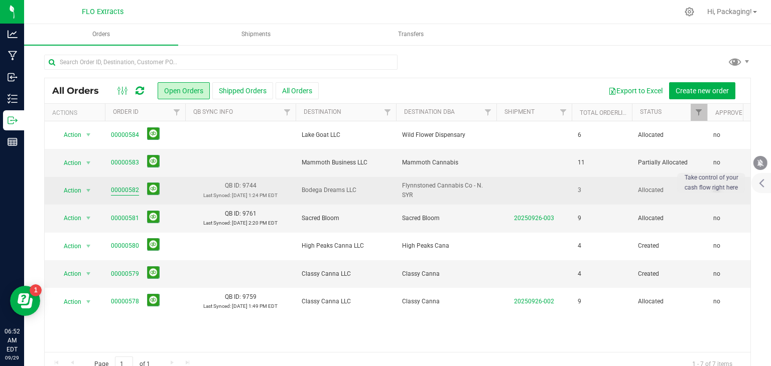
click at [128, 191] on link "00000582" at bounding box center [125, 191] width 28 height 10
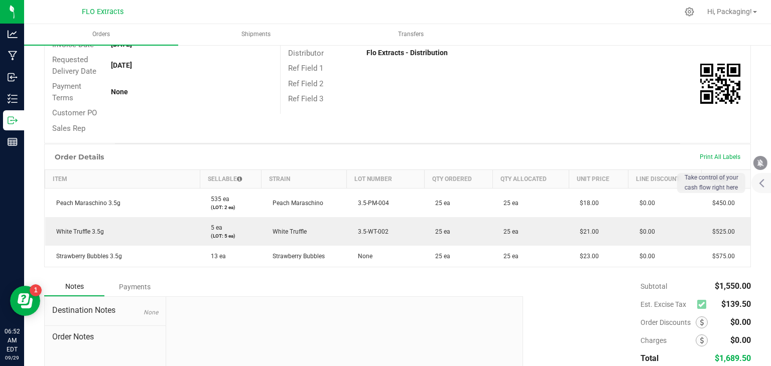
scroll to position [144, 0]
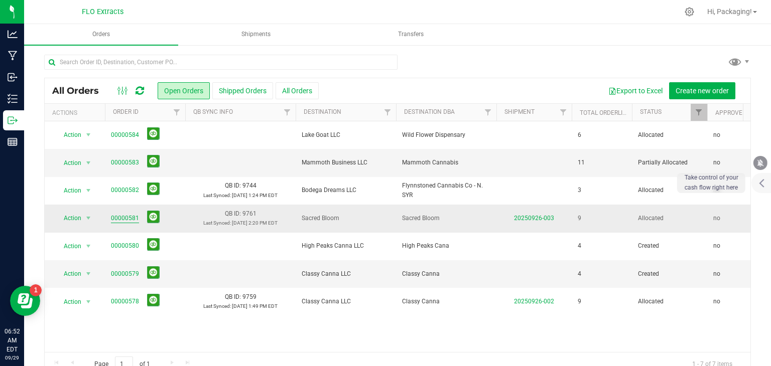
click at [126, 217] on link "00000581" at bounding box center [125, 219] width 28 height 10
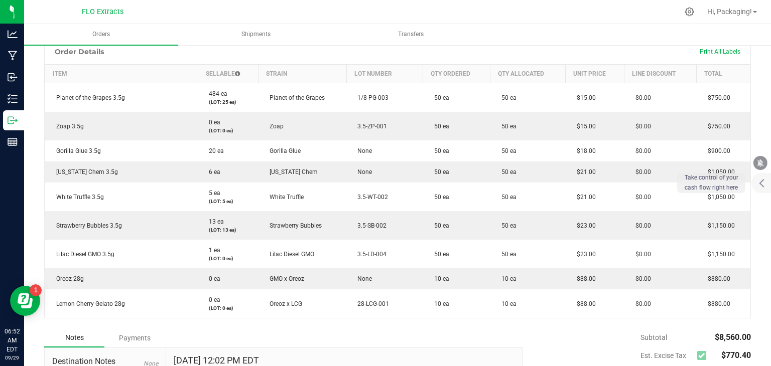
scroll to position [256, 0]
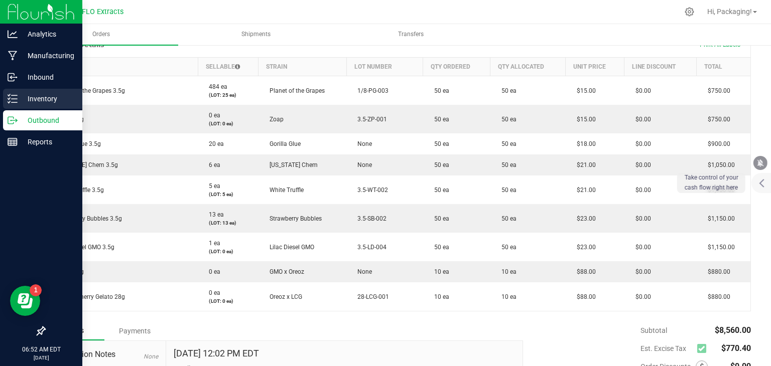
click at [37, 95] on p "Inventory" at bounding box center [48, 99] width 60 height 12
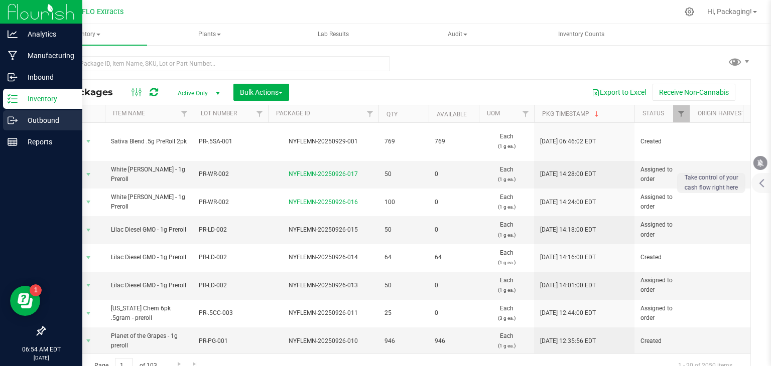
click at [38, 123] on p "Outbound" at bounding box center [48, 120] width 60 height 12
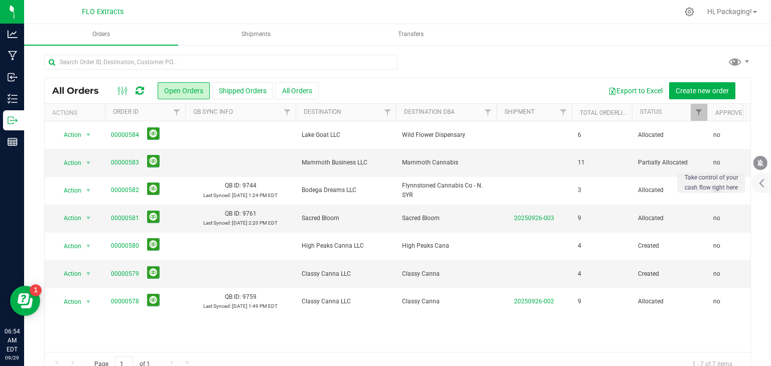
click at [141, 91] on icon at bounding box center [140, 91] width 9 height 10
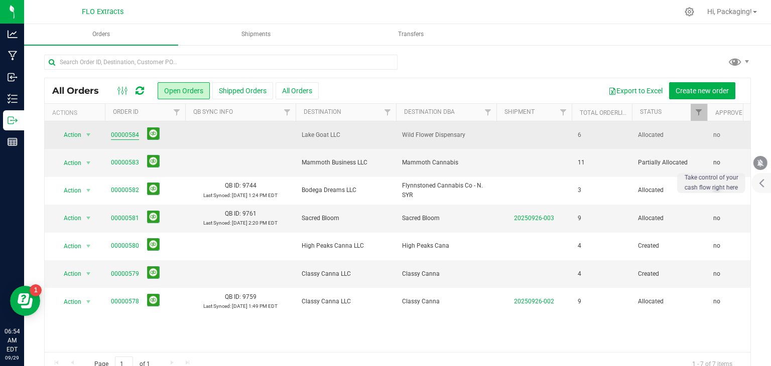
click at [119, 135] on link "00000584" at bounding box center [125, 136] width 28 height 10
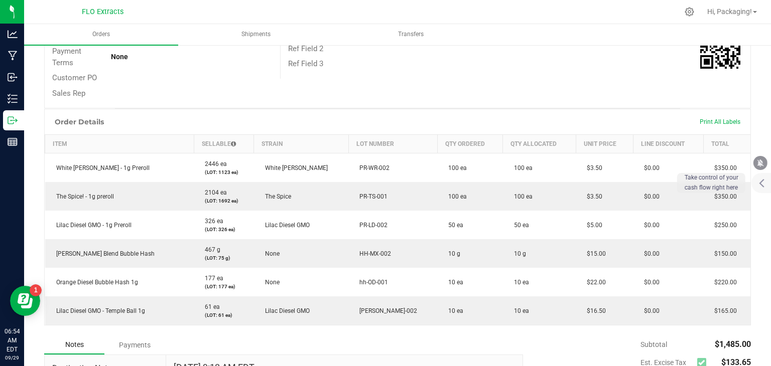
scroll to position [188, 0]
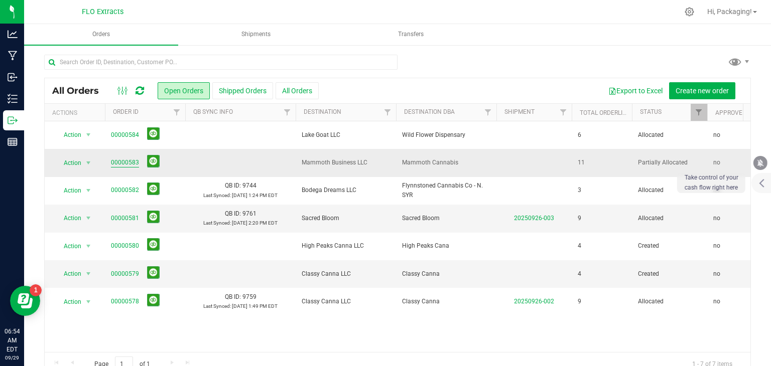
click at [120, 162] on link "00000583" at bounding box center [125, 163] width 28 height 10
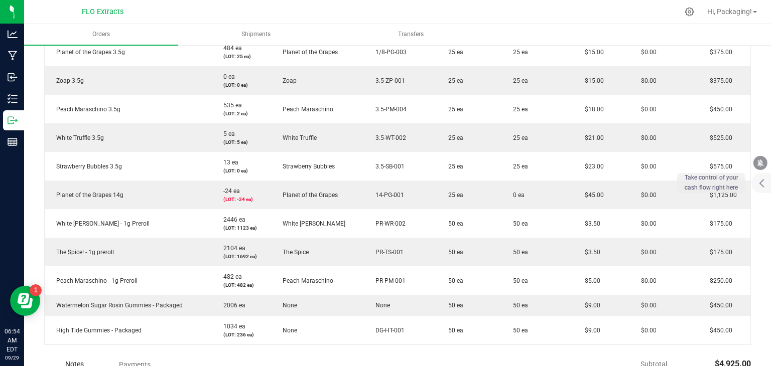
scroll to position [295, 0]
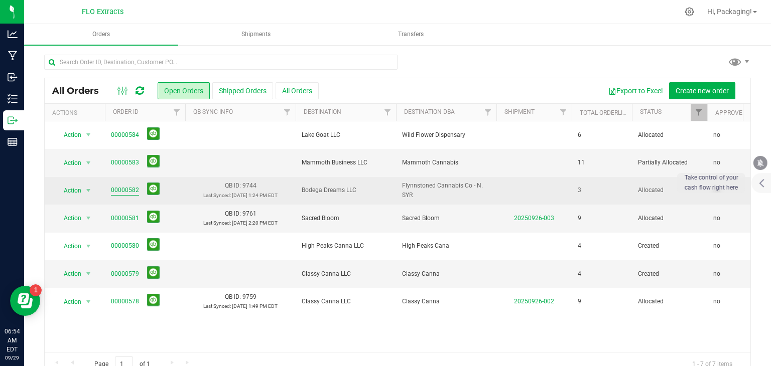
click at [126, 191] on link "00000582" at bounding box center [125, 191] width 28 height 10
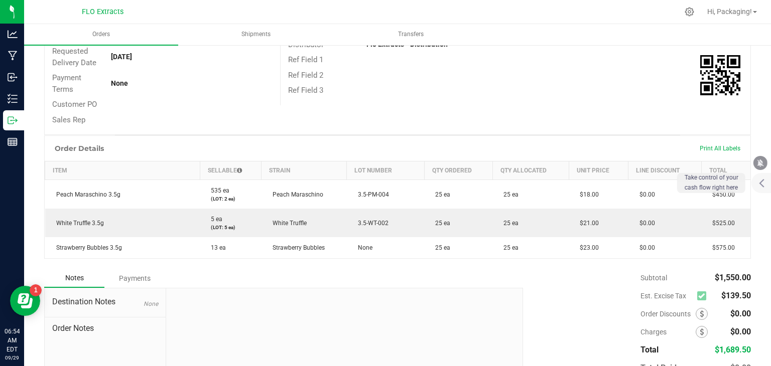
scroll to position [219, 0]
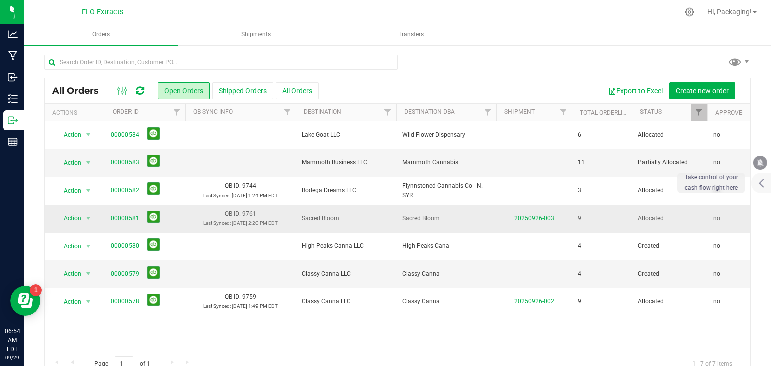
click at [118, 218] on link "00000581" at bounding box center [125, 219] width 28 height 10
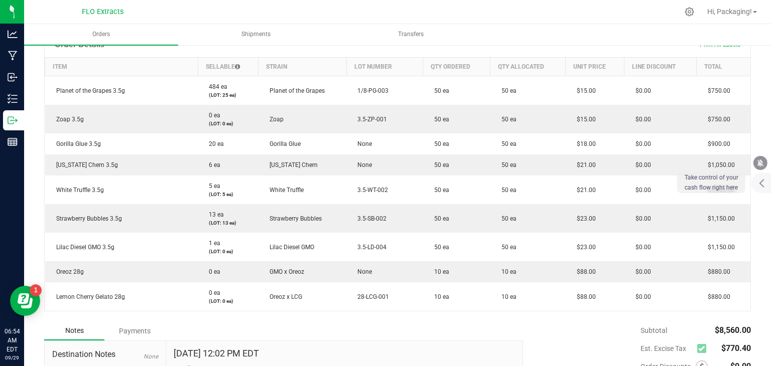
scroll to position [257, 0]
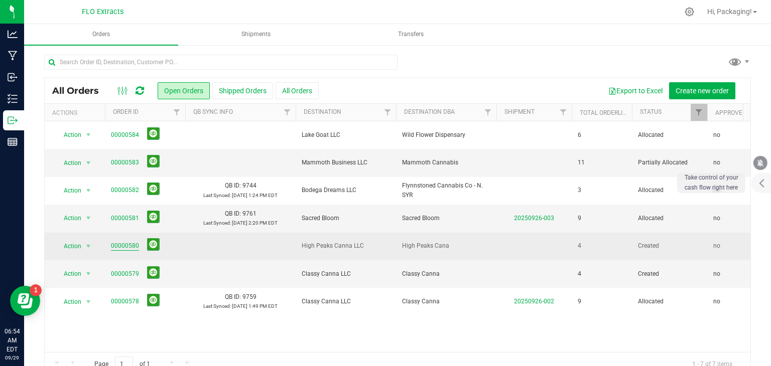
click at [133, 245] on link "00000580" at bounding box center [125, 246] width 28 height 10
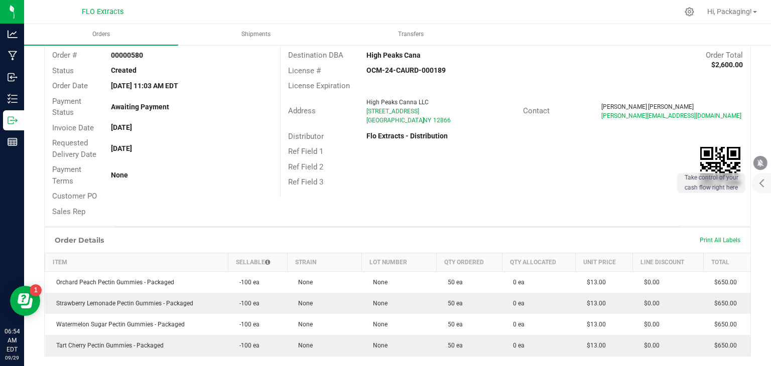
scroll to position [64, 0]
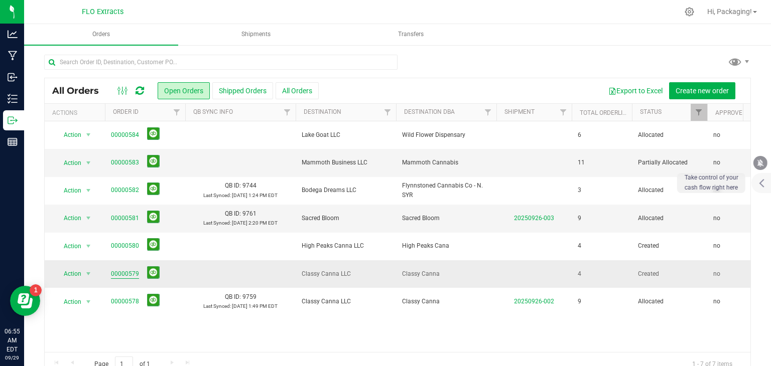
click at [134, 273] on link "00000579" at bounding box center [125, 275] width 28 height 10
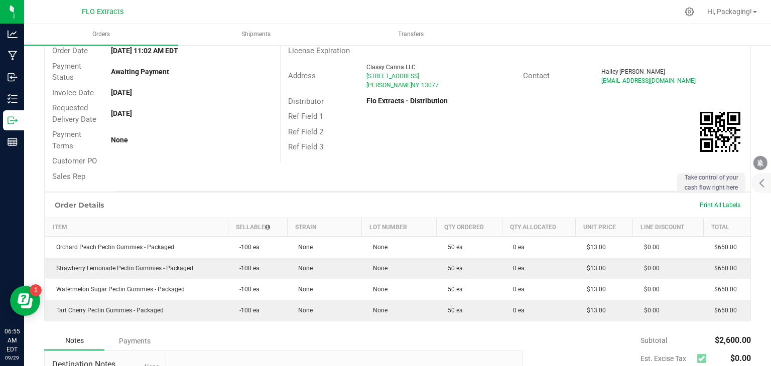
scroll to position [98, 0]
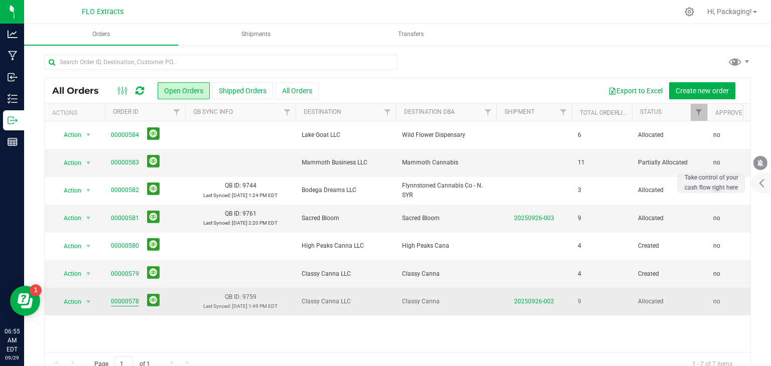
click at [125, 298] on link "00000578" at bounding box center [125, 302] width 28 height 10
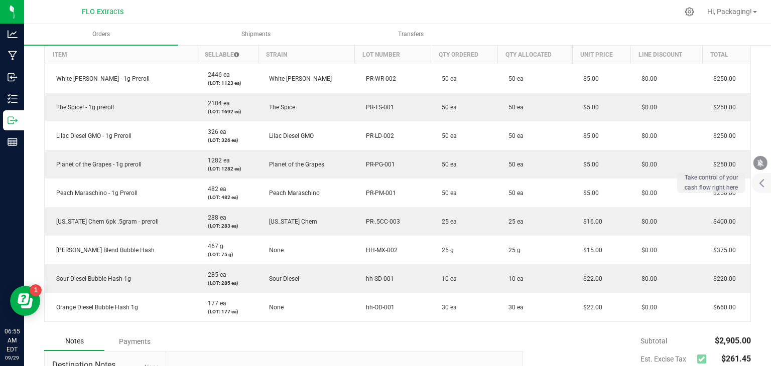
scroll to position [390, 0]
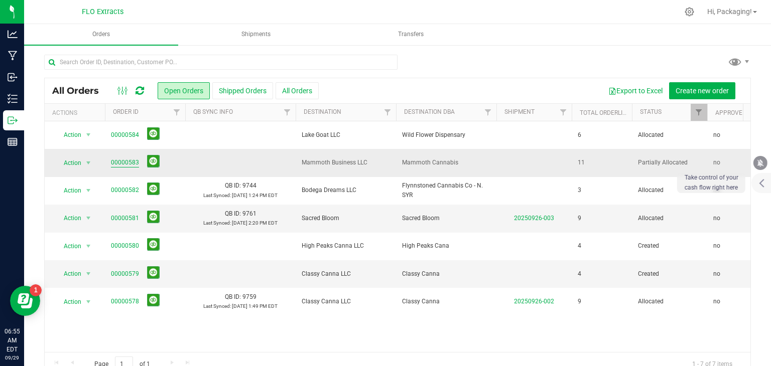
click at [120, 162] on link "00000583" at bounding box center [125, 163] width 28 height 10
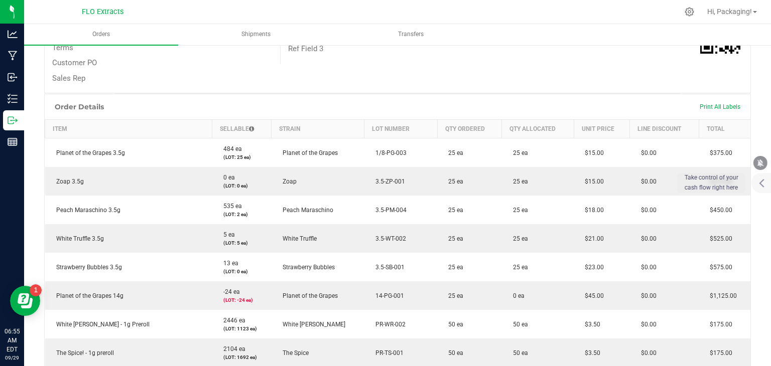
scroll to position [253, 0]
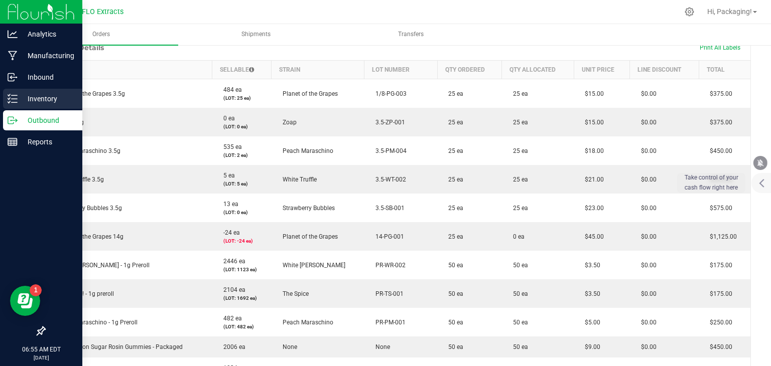
click at [55, 97] on p "Inventory" at bounding box center [48, 99] width 60 height 12
